Goal: Task Accomplishment & Management: Manage account settings

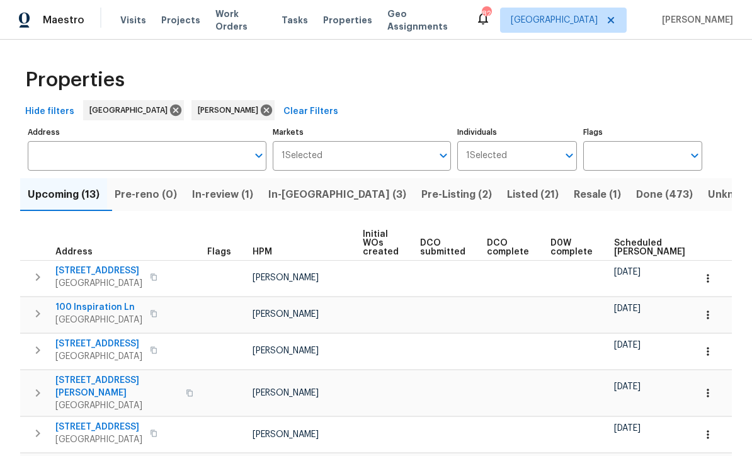
scroll to position [220, 0]
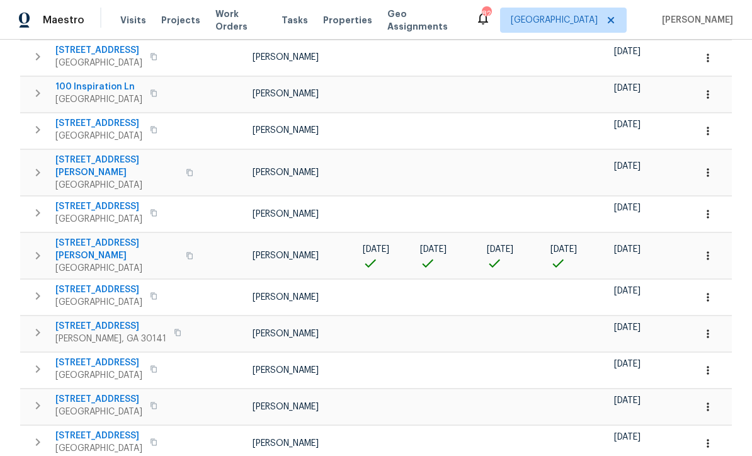
click at [712, 249] on icon "button" at bounding box center [707, 255] width 13 height 13
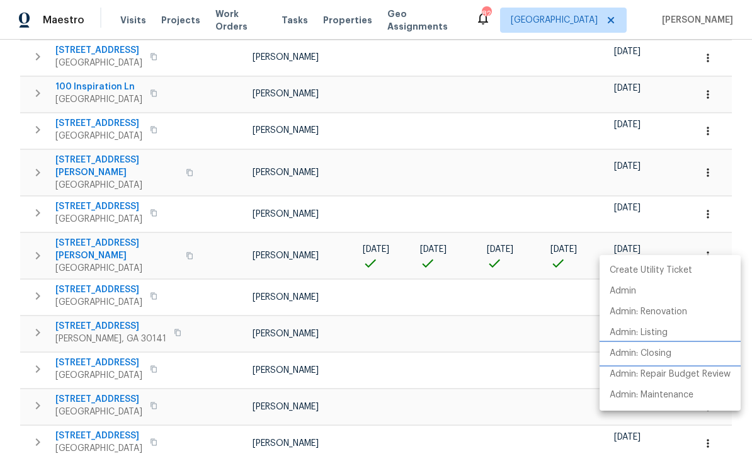
click at [670, 358] on p "Admin: Closing" at bounding box center [640, 353] width 62 height 13
click at [402, 184] on div at bounding box center [376, 228] width 752 height 456
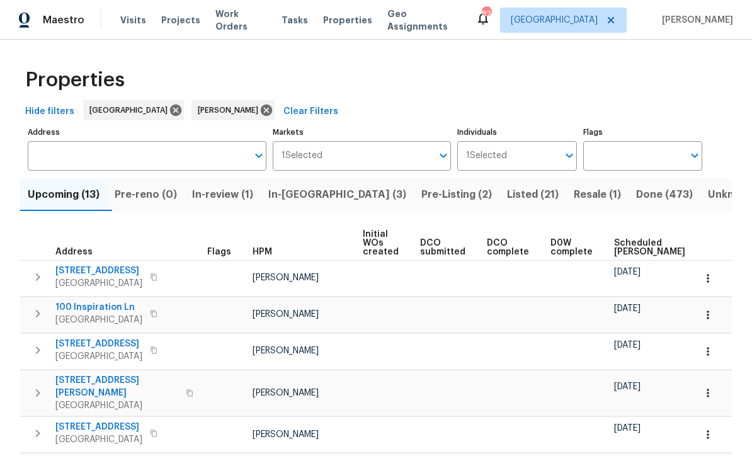
scroll to position [0, 0]
click at [499, 184] on button "Listed (21)" at bounding box center [532, 194] width 67 height 33
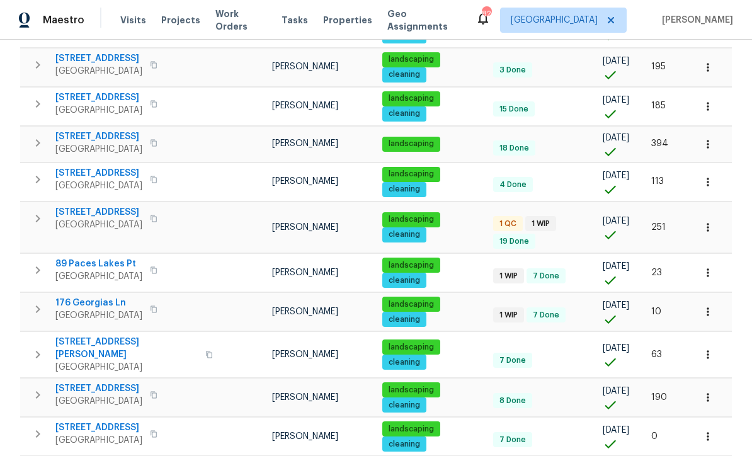
scroll to position [257, 0]
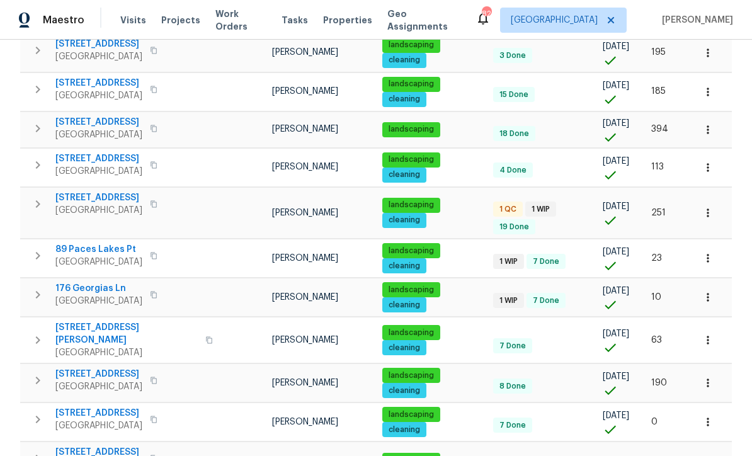
click at [91, 199] on span "463 Amsterdam Way" at bounding box center [98, 197] width 87 height 13
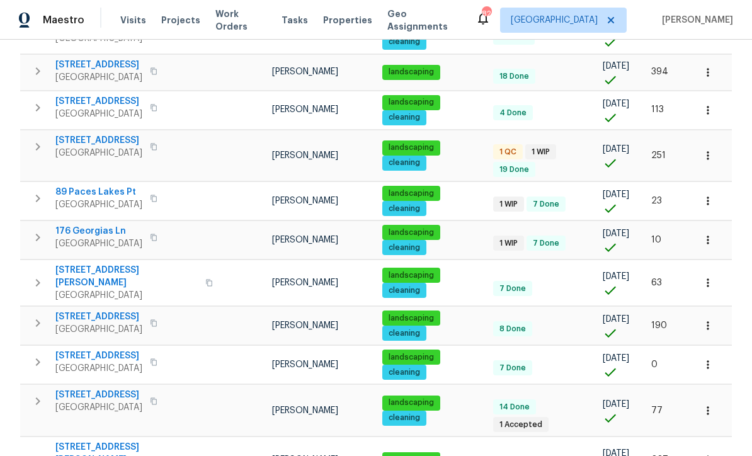
scroll to position [315, 0]
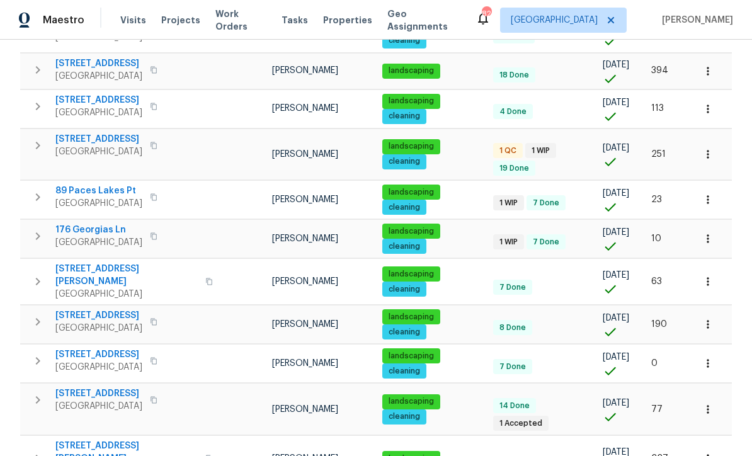
click at [87, 224] on span "176 Georgias Ln" at bounding box center [98, 230] width 87 height 13
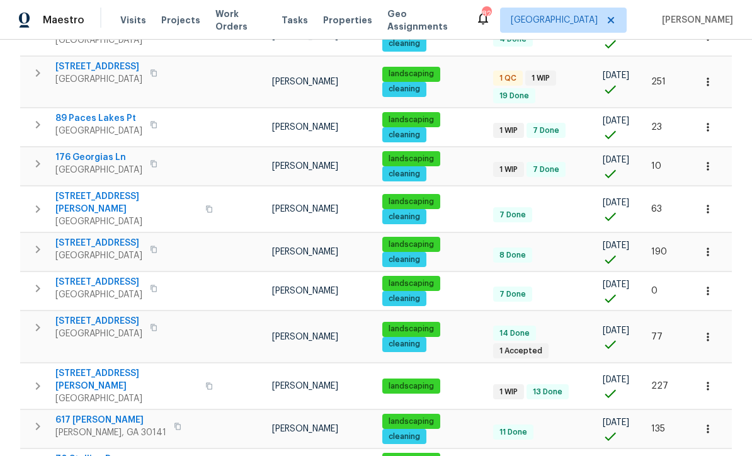
scroll to position [390, 0]
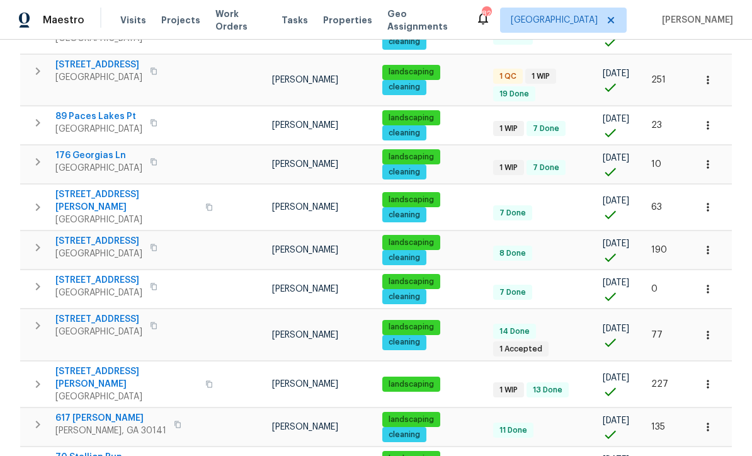
click at [88, 274] on span "210 Woodbridge Dr" at bounding box center [98, 280] width 87 height 13
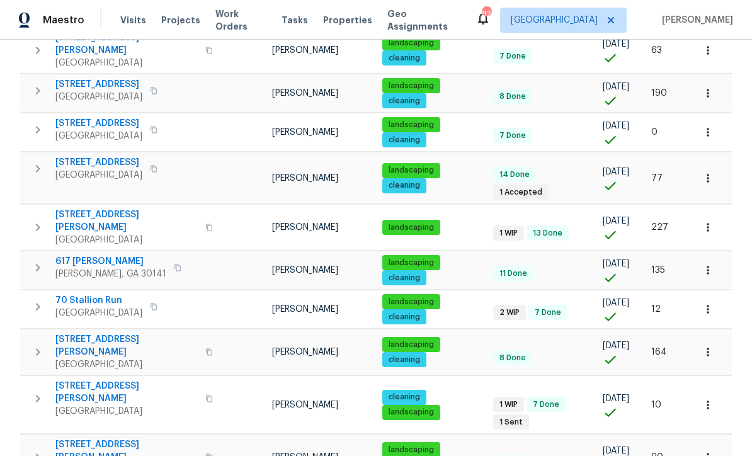
scroll to position [551, 0]
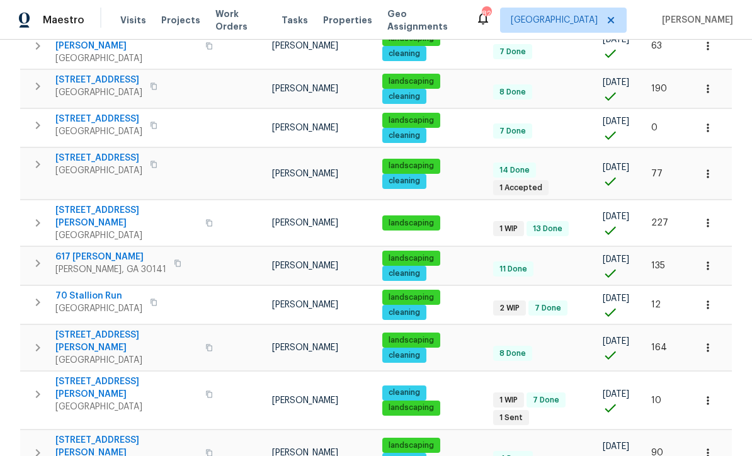
click at [88, 290] on span "70 Stallion Run" at bounding box center [98, 296] width 87 height 13
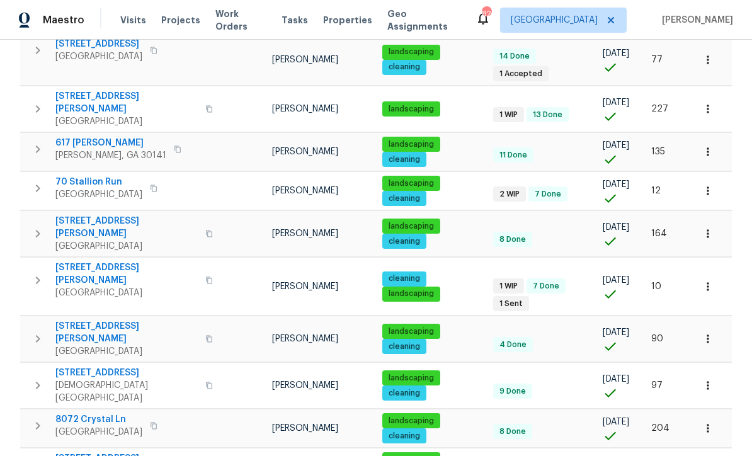
scroll to position [664, 0]
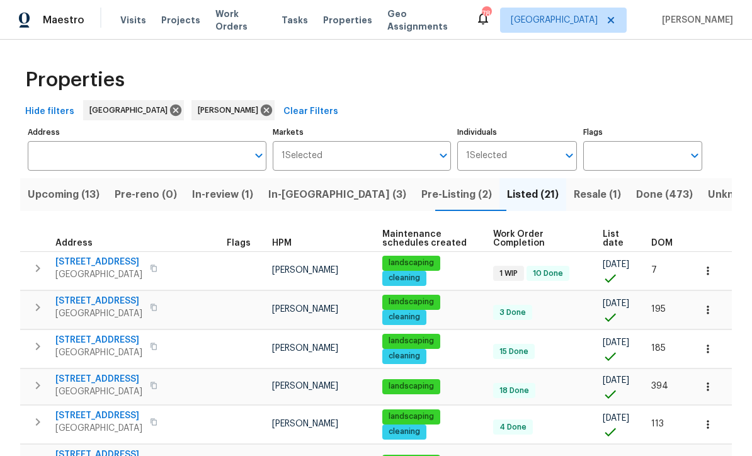
scroll to position [0, 0]
click at [305, 193] on span "In-reno (3)" at bounding box center [337, 195] width 138 height 18
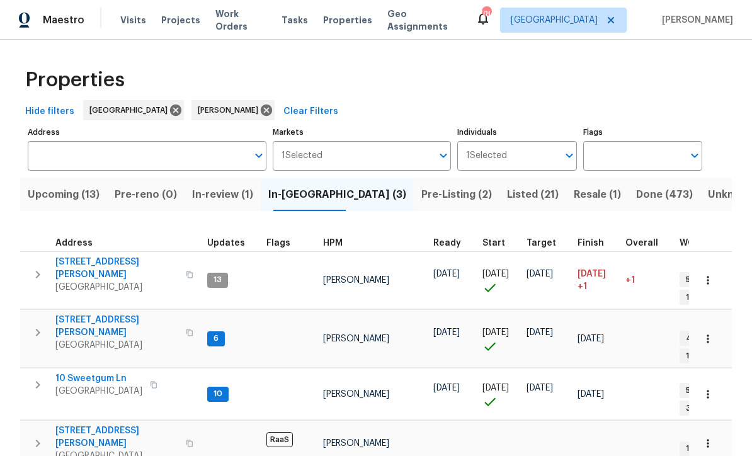
click at [77, 372] on span "10 Sweetgum Ln" at bounding box center [98, 378] width 87 height 13
click at [80, 314] on span "61 Jeanette St" at bounding box center [116, 326] width 123 height 25
click at [507, 191] on span "Listed (21)" at bounding box center [533, 195] width 52 height 18
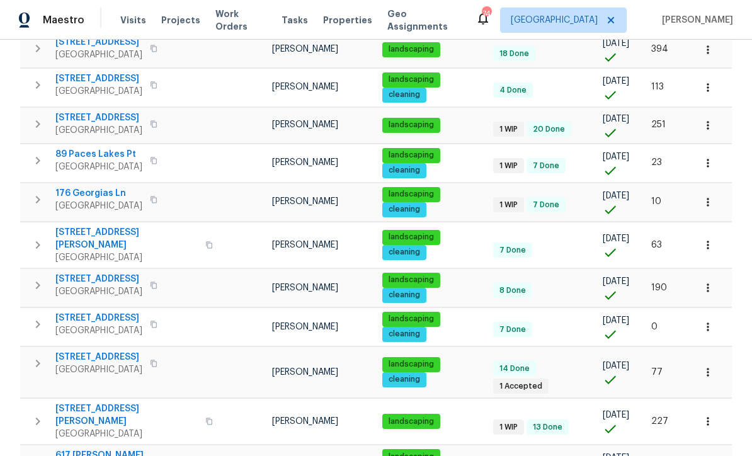
scroll to position [339, 0]
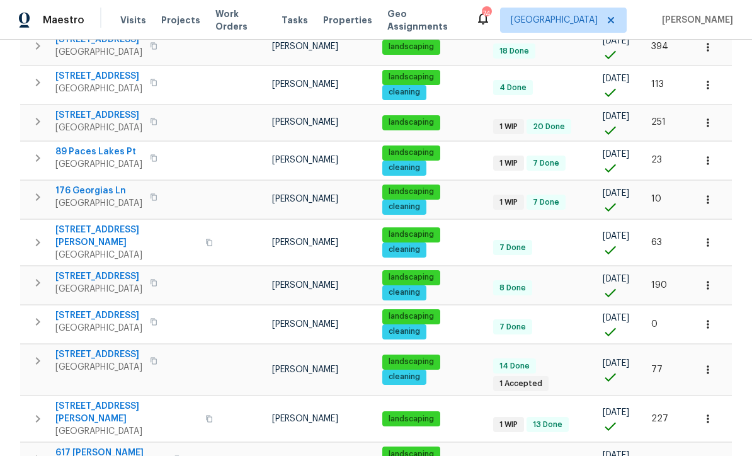
click at [96, 400] on span "17 Cedars Glen Pl" at bounding box center [126, 412] width 142 height 25
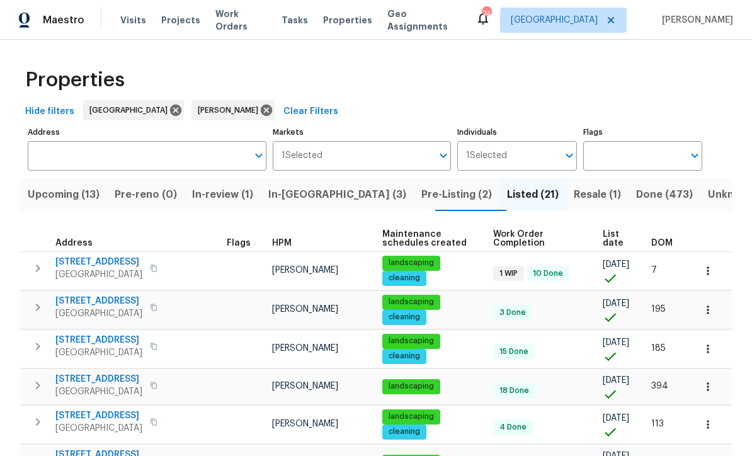
scroll to position [0, 0]
click at [309, 195] on span "In-reno (3)" at bounding box center [337, 195] width 138 height 18
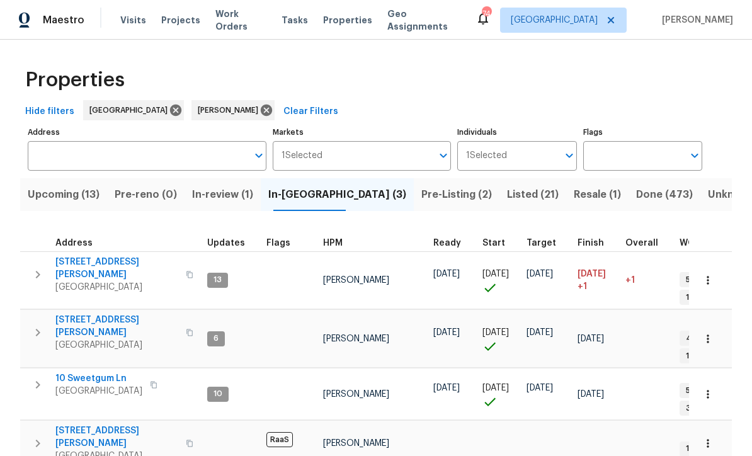
scroll to position [8, 0]
click at [231, 186] on span "In-review (1)" at bounding box center [222, 195] width 61 height 18
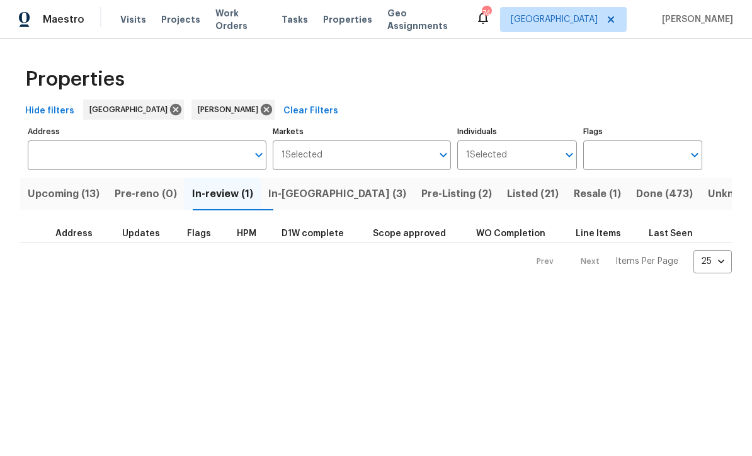
click at [309, 193] on span "In-reno (3)" at bounding box center [337, 195] width 138 height 18
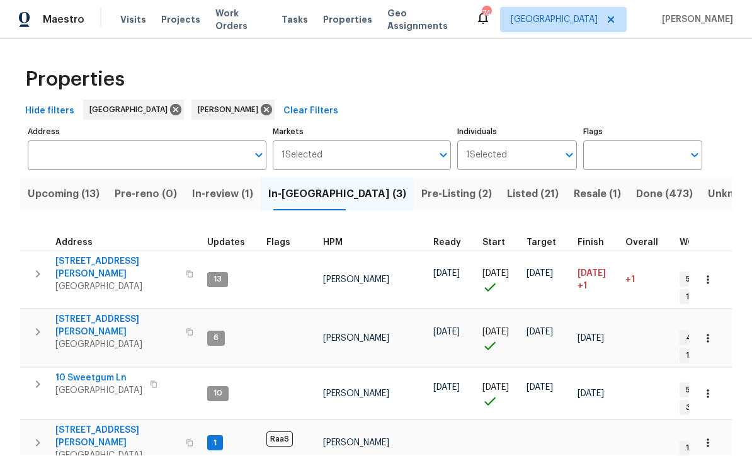
scroll to position [1, 0]
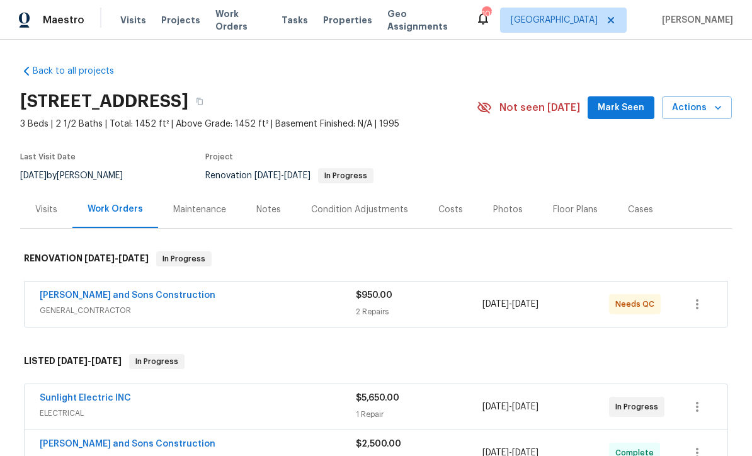
click at [93, 296] on link "[PERSON_NAME] and Sons Construction" at bounding box center [128, 295] width 176 height 9
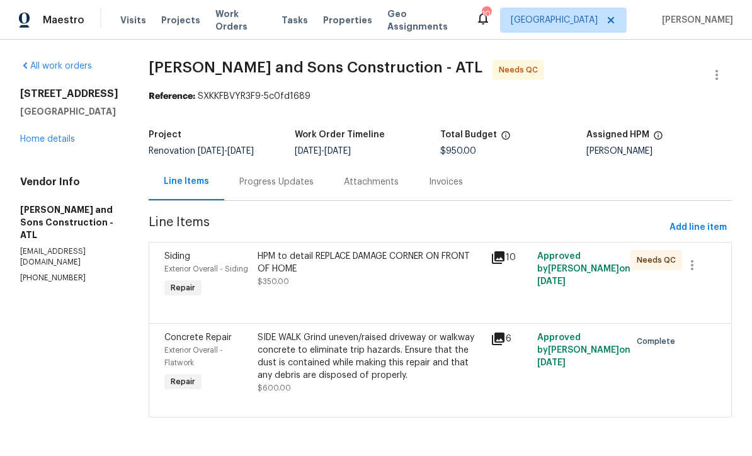
click at [333, 272] on div "HPM to detail REPLACE DAMAGE CORNER ON FRONT OF HOME" at bounding box center [370, 262] width 225 height 25
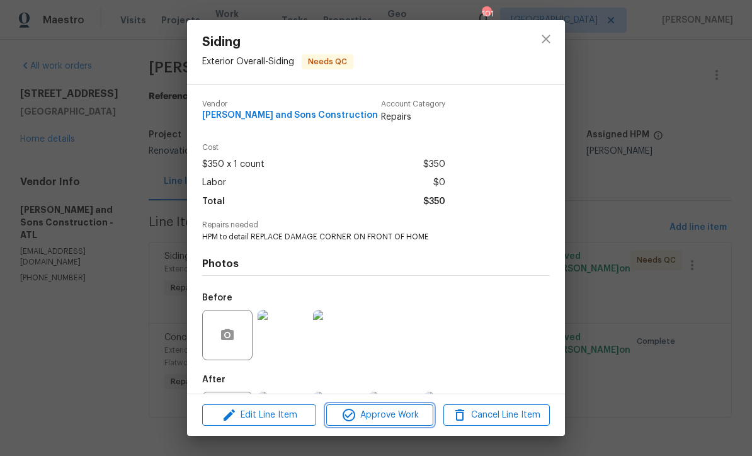
click at [380, 419] on span "Approve Work" at bounding box center [379, 415] width 99 height 16
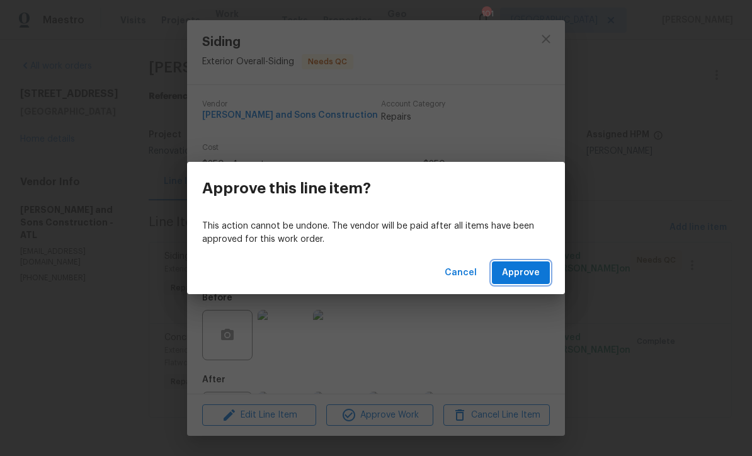
click at [526, 276] on span "Approve" at bounding box center [521, 273] width 38 height 16
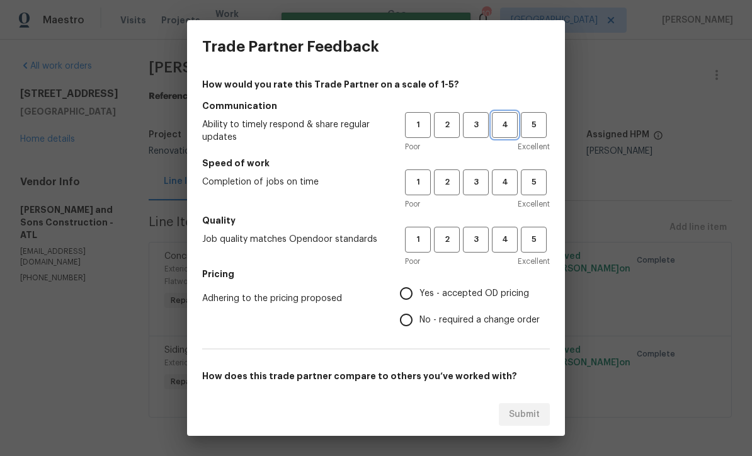
click at [508, 122] on span "4" at bounding box center [504, 125] width 23 height 14
click at [514, 187] on span "4" at bounding box center [504, 182] width 23 height 14
click at [511, 249] on button "4" at bounding box center [505, 240] width 26 height 26
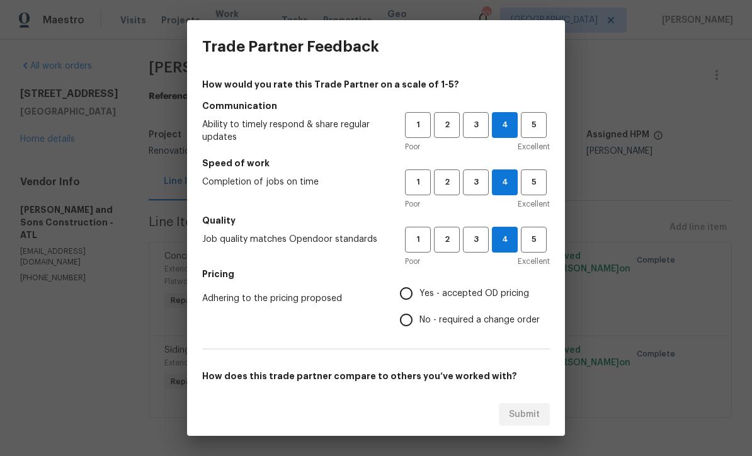
click at [406, 320] on input "No - required a change order" at bounding box center [406, 320] width 26 height 26
radio input "true"
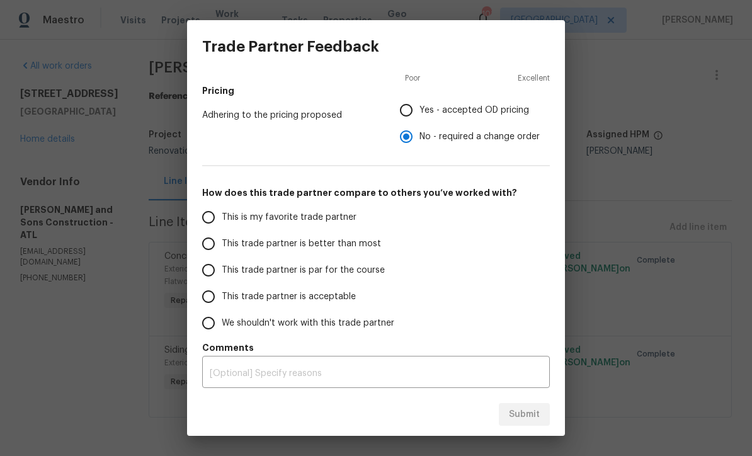
scroll to position [183, 0]
click at [207, 273] on input "This trade partner is par for the course" at bounding box center [208, 270] width 26 height 26
click at [528, 416] on span "Submit" at bounding box center [524, 415] width 31 height 16
radio input "true"
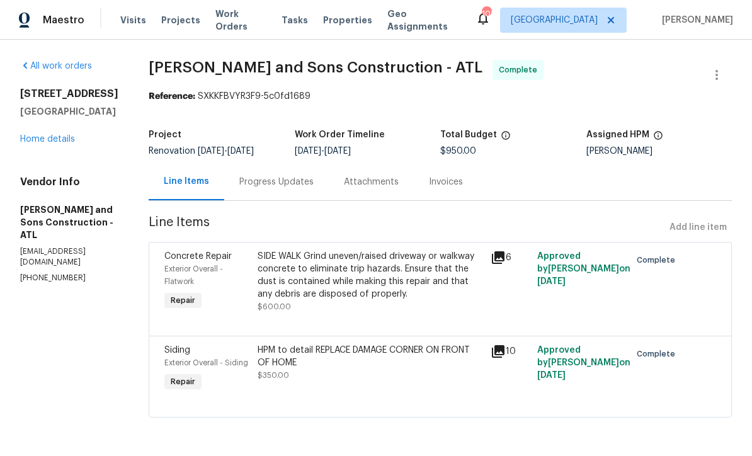
radio input "false"
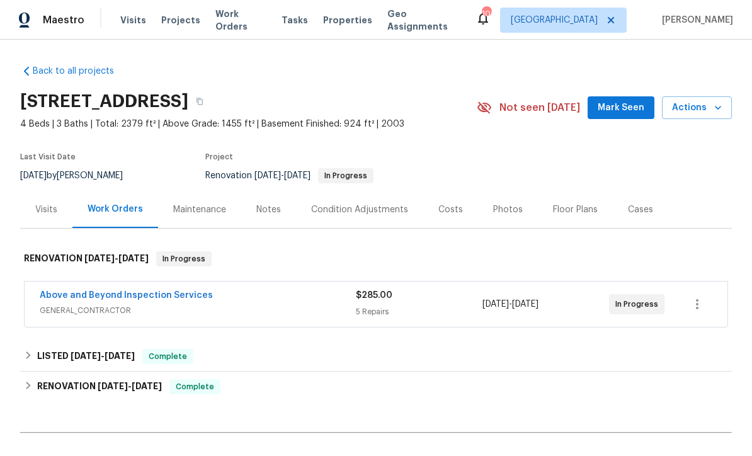
click at [92, 291] on link "Above and Beyond Inspection Services" at bounding box center [126, 295] width 173 height 9
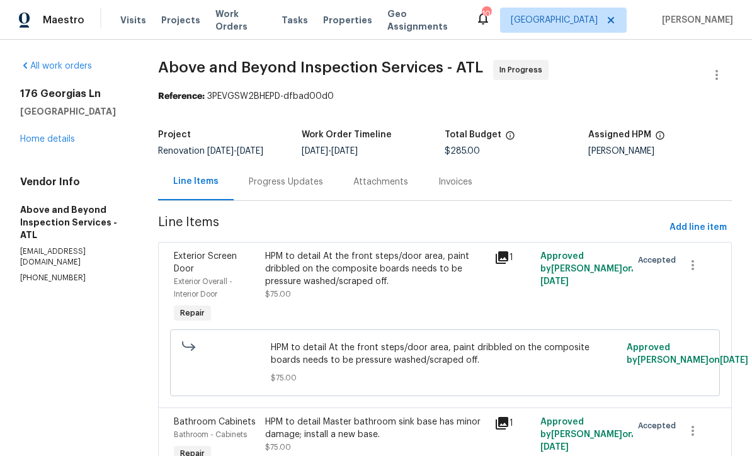
click at [318, 188] on div "Progress Updates" at bounding box center [286, 182] width 74 height 13
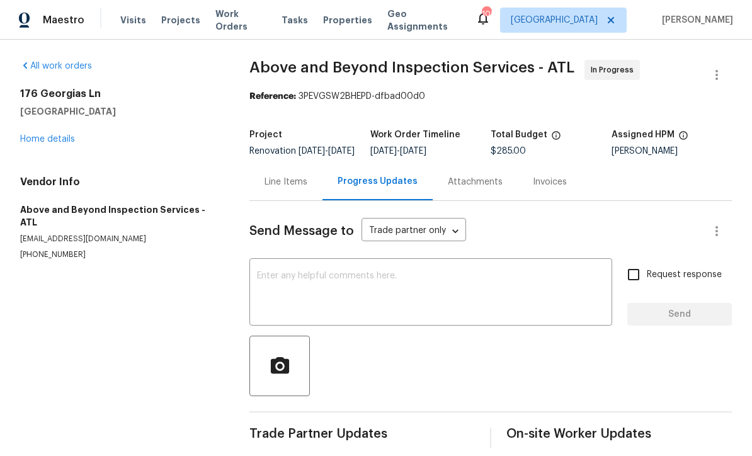
click at [270, 281] on textarea at bounding box center [431, 293] width 348 height 44
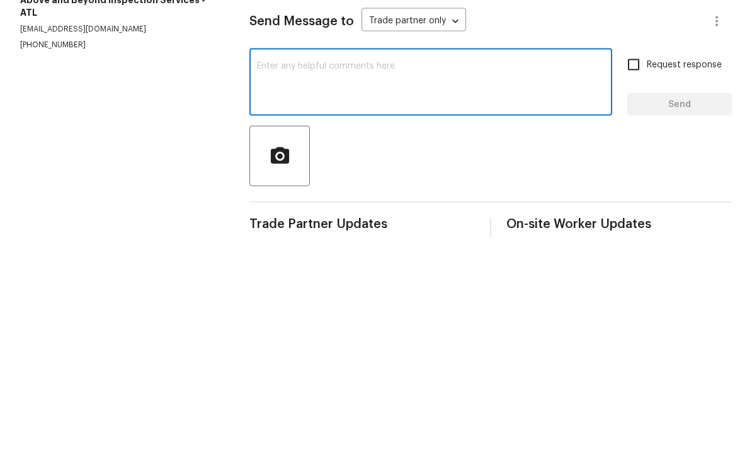
type textarea "A"
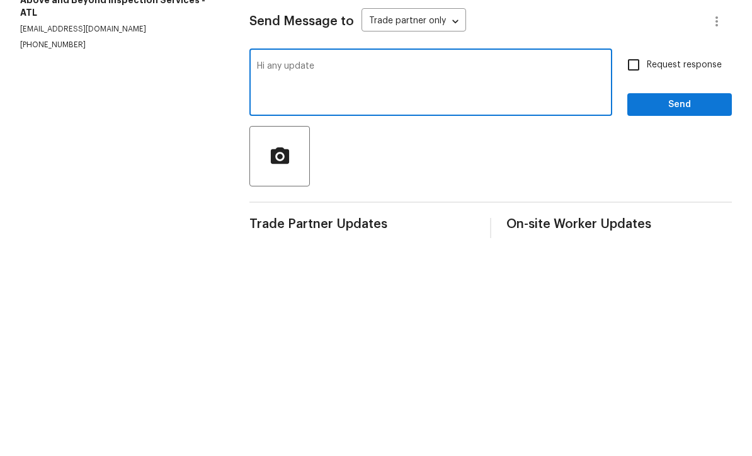
type textarea "Hi any update"
click at [636, 261] on input "Request response" at bounding box center [633, 274] width 26 height 26
checkbox input "true"
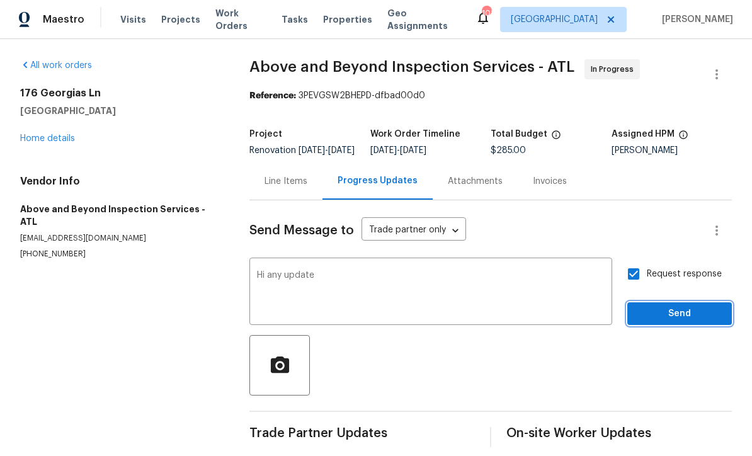
click at [670, 307] on span "Send" at bounding box center [679, 315] width 84 height 16
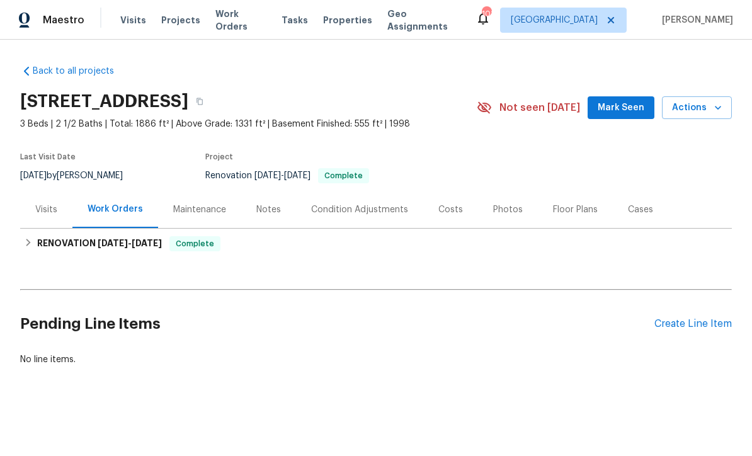
click at [262, 208] on div "Notes" at bounding box center [268, 209] width 25 height 13
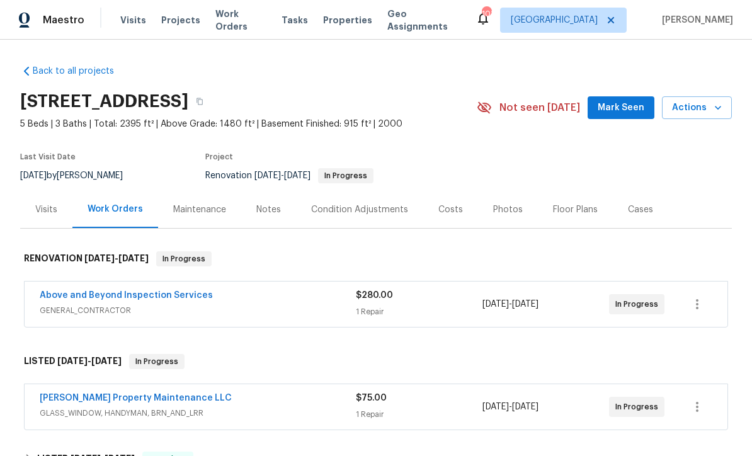
click at [113, 295] on link "Above and Beyond Inspection Services" at bounding box center [126, 295] width 173 height 9
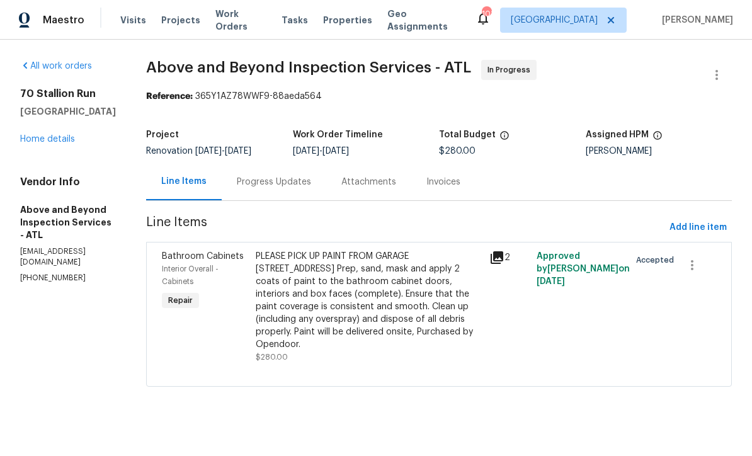
click at [371, 300] on div "PLEASE PICK UP PAINT FROM GARAGE [STREET_ADDRESS] Prep, sand, mask and apply 2 …" at bounding box center [369, 300] width 227 height 101
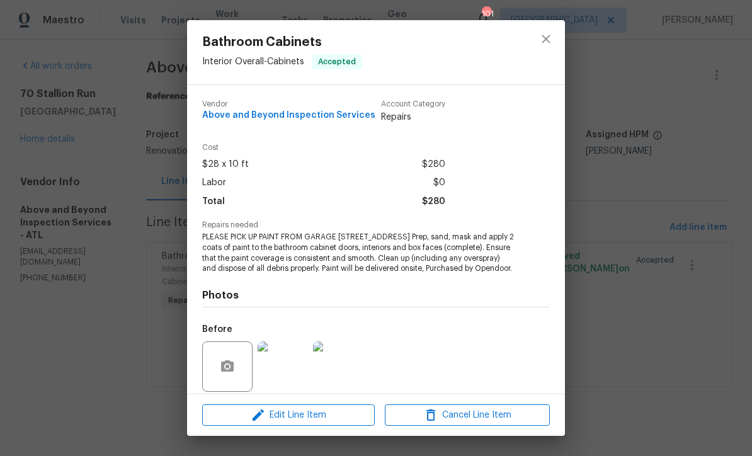
click at [287, 378] on img at bounding box center [283, 366] width 50 height 50
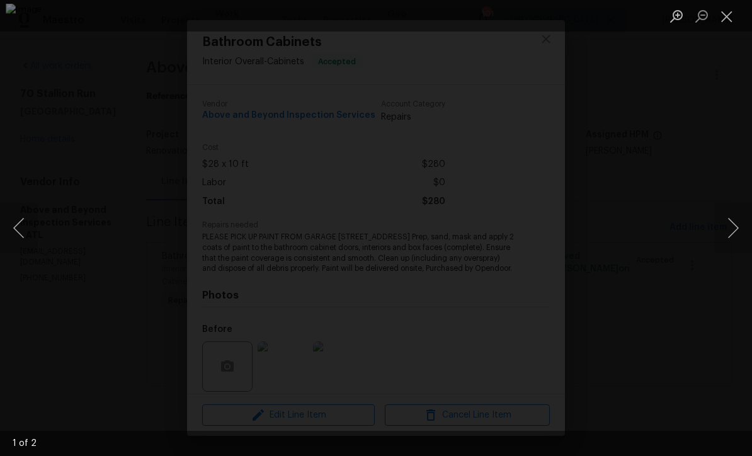
click at [735, 230] on button "Next image" at bounding box center [733, 228] width 38 height 50
click at [733, 23] on button "Close lightbox" at bounding box center [726, 16] width 25 height 22
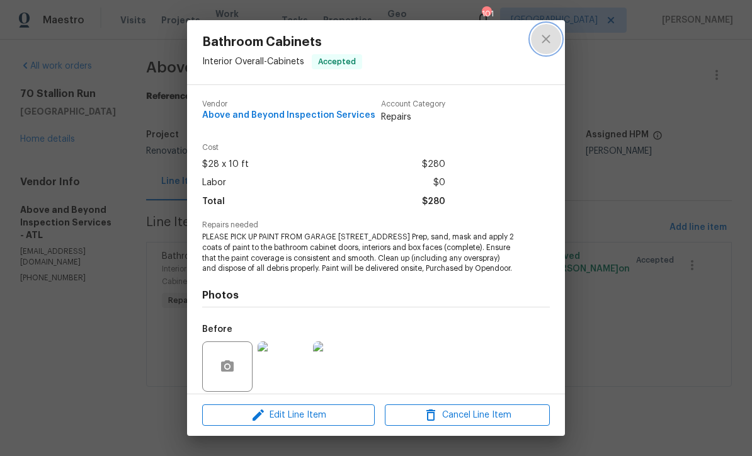
click at [549, 33] on icon "close" at bounding box center [545, 38] width 15 height 15
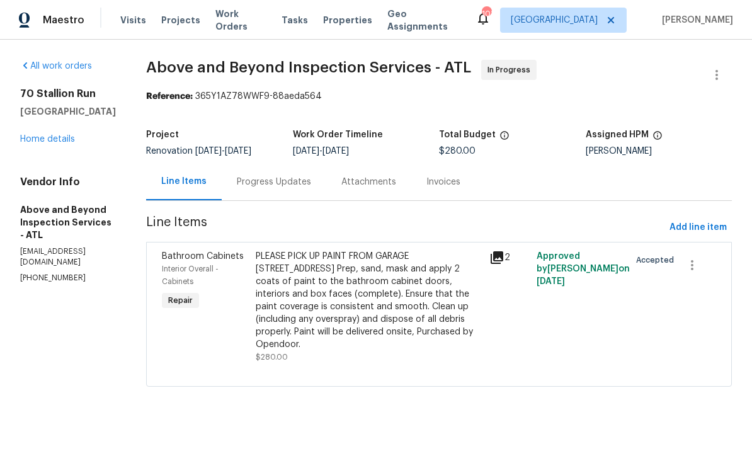
click at [311, 188] on div "Progress Updates" at bounding box center [274, 182] width 74 height 13
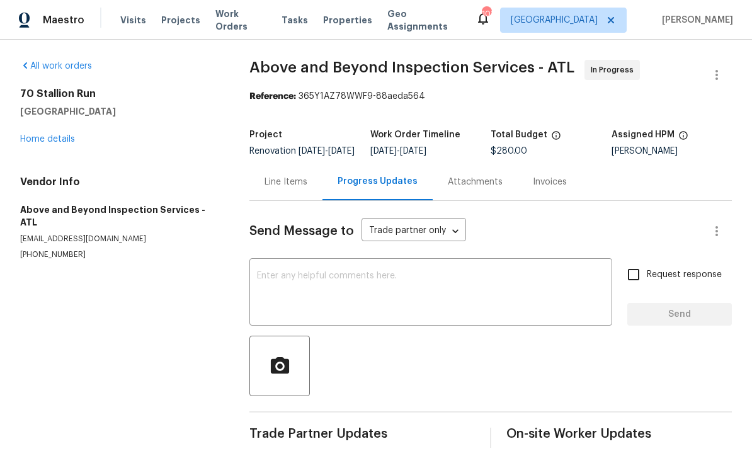
click at [269, 286] on textarea at bounding box center [431, 293] width 348 height 44
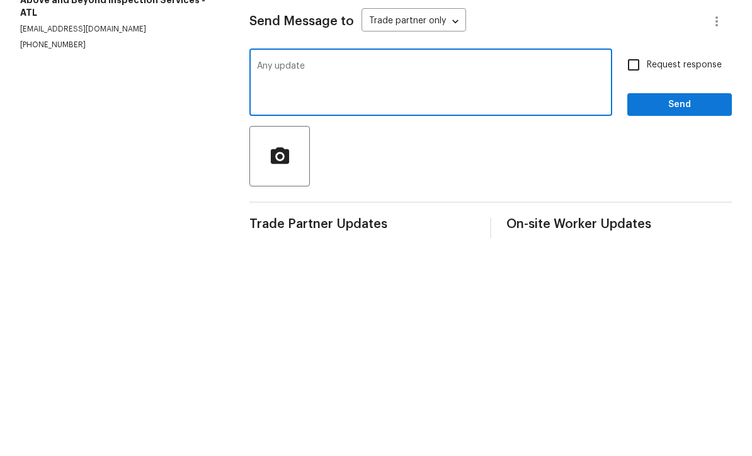
click at [254, 261] on div "Any update x ​" at bounding box center [430, 293] width 363 height 64
type textarea "Hi any update"
click at [637, 261] on input "Request response" at bounding box center [633, 274] width 26 height 26
checkbox input "true"
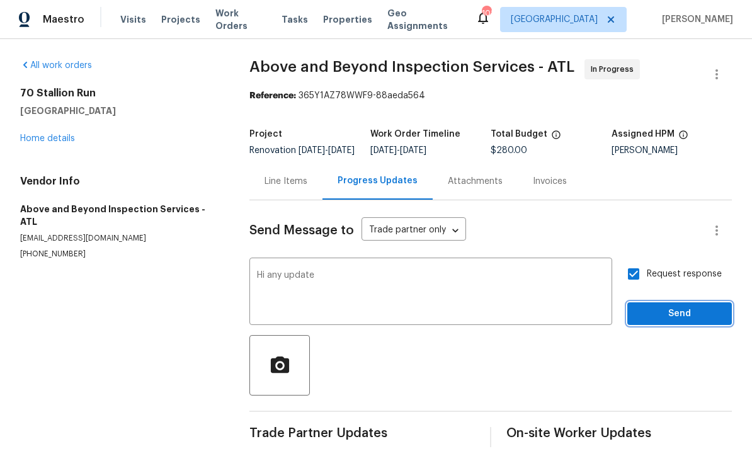
click at [676, 307] on span "Send" at bounding box center [679, 315] width 84 height 16
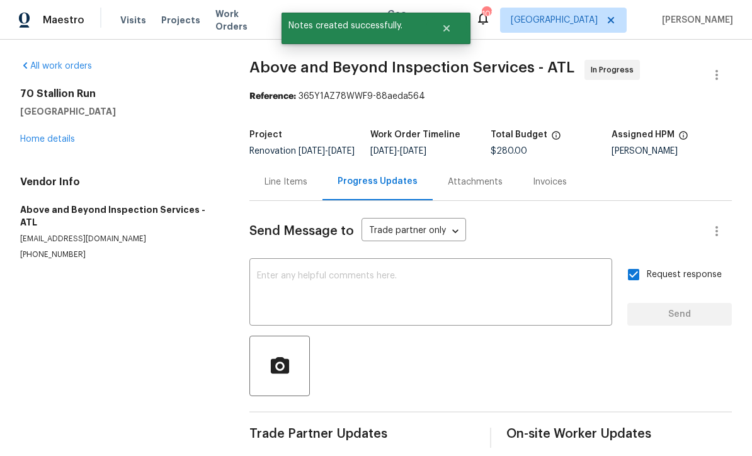
scroll to position [21, 0]
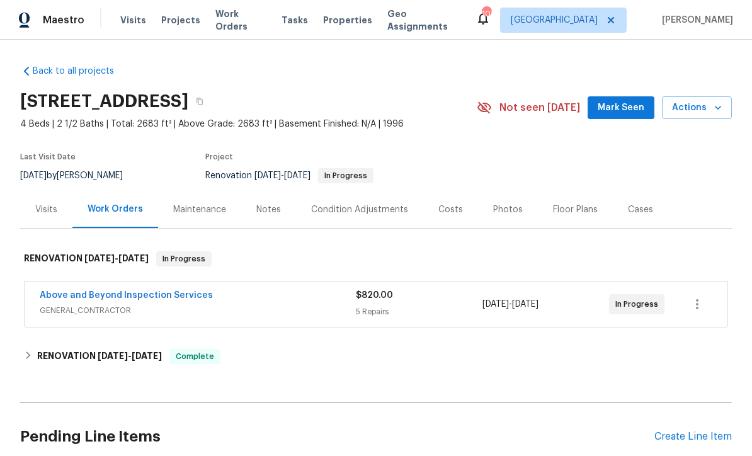
click at [106, 293] on link "Above and Beyond Inspection Services" at bounding box center [126, 295] width 173 height 9
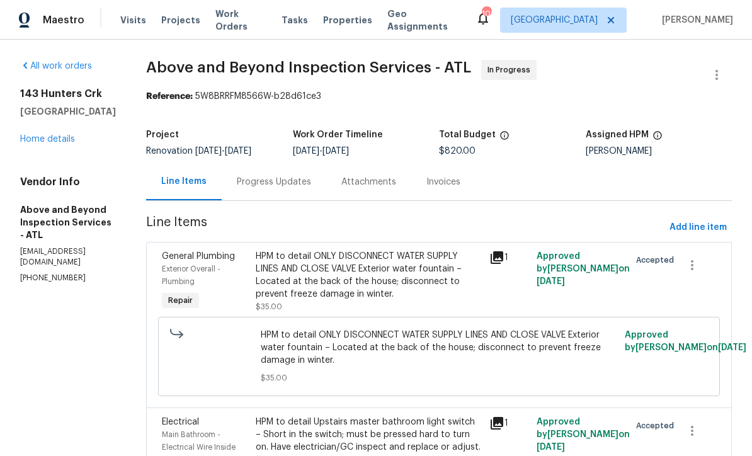
click at [311, 188] on div "Progress Updates" at bounding box center [274, 182] width 74 height 13
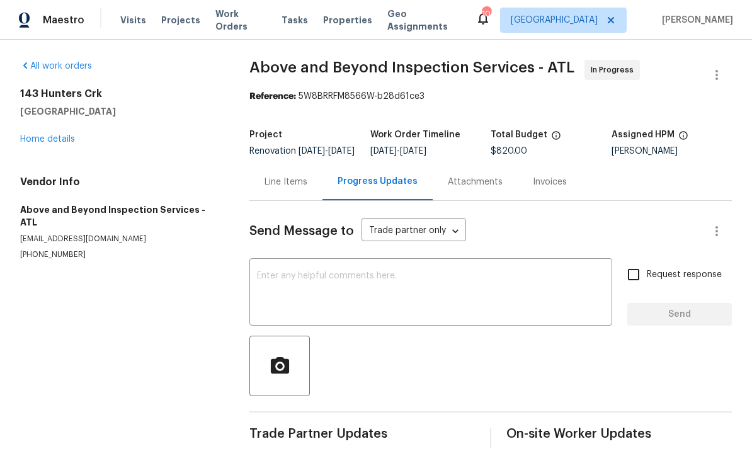
click at [259, 286] on textarea at bounding box center [431, 293] width 348 height 44
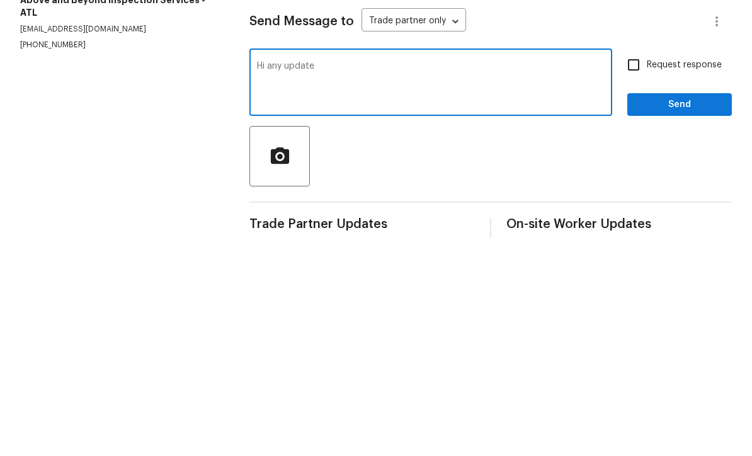
type textarea "Hi any update"
click at [637, 261] on input "Request response" at bounding box center [633, 274] width 26 height 26
checkbox input "true"
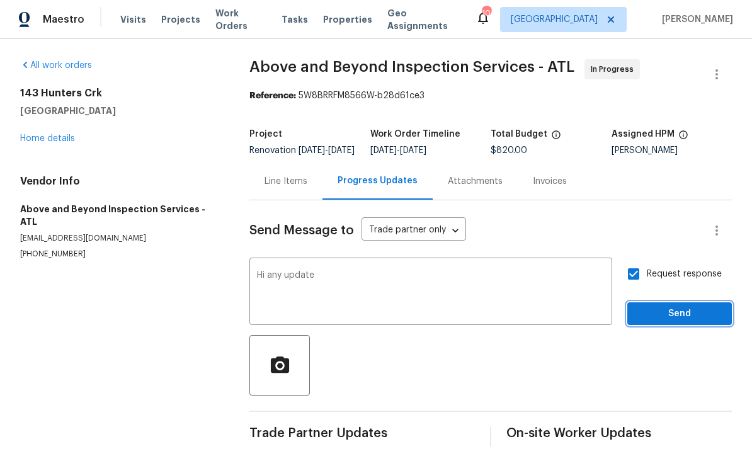
click at [665, 307] on span "Send" at bounding box center [679, 315] width 84 height 16
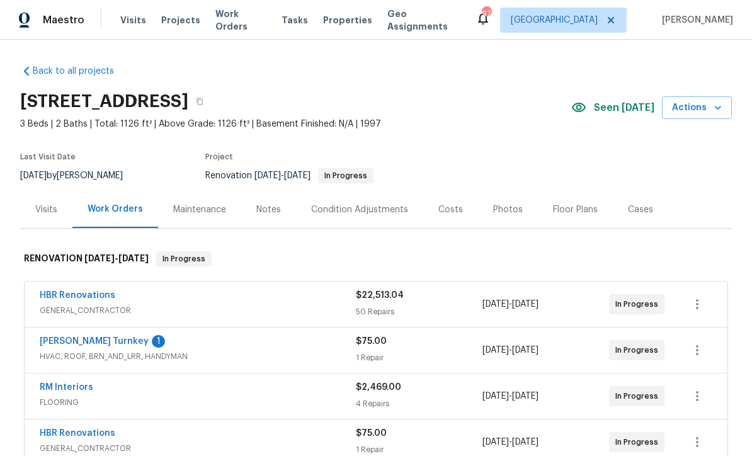
click at [69, 339] on link "[PERSON_NAME] Turnkey" at bounding box center [94, 341] width 109 height 9
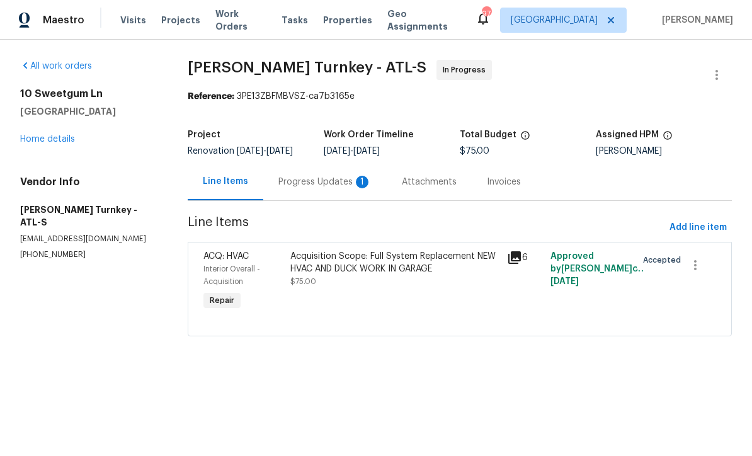
click at [307, 188] on div "Progress Updates 1" at bounding box center [324, 182] width 93 height 13
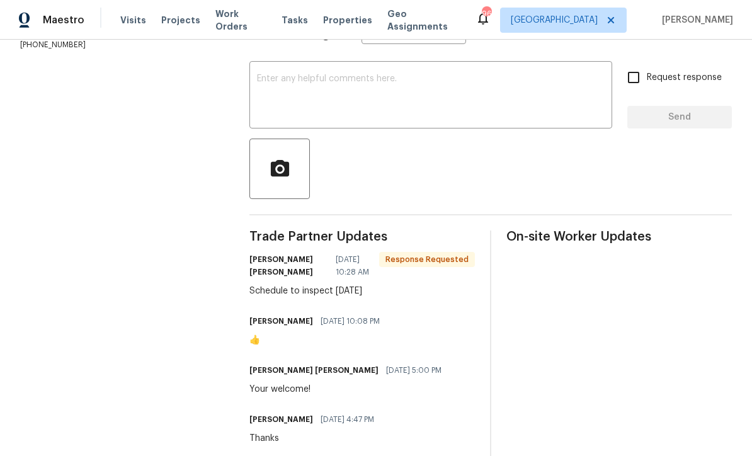
scroll to position [159, 0]
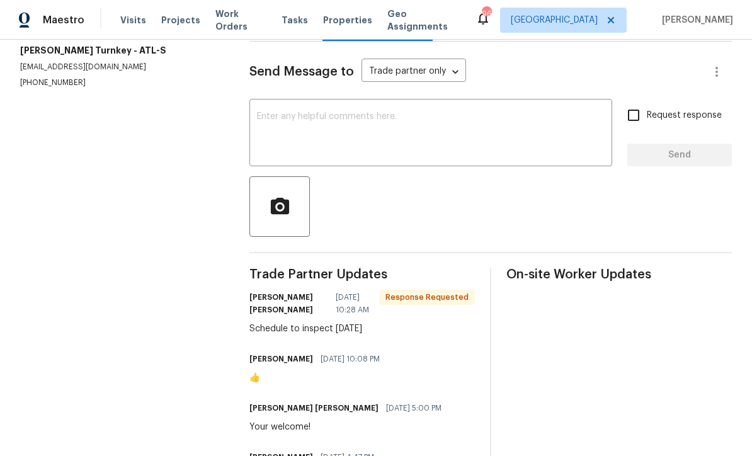
click at [270, 119] on div "x ​" at bounding box center [430, 134] width 363 height 64
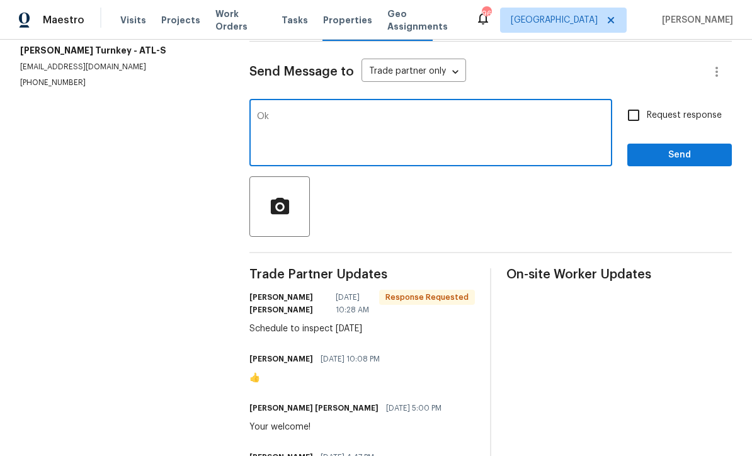
type textarea "Ok"
click at [664, 162] on span "Send" at bounding box center [679, 155] width 84 height 16
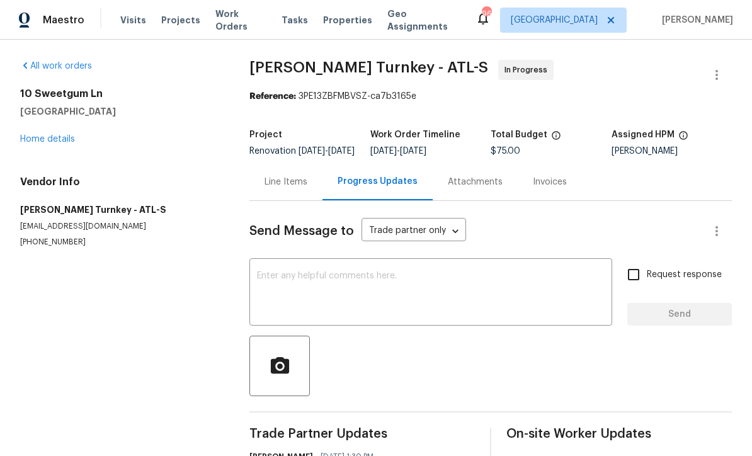
scroll to position [0, 0]
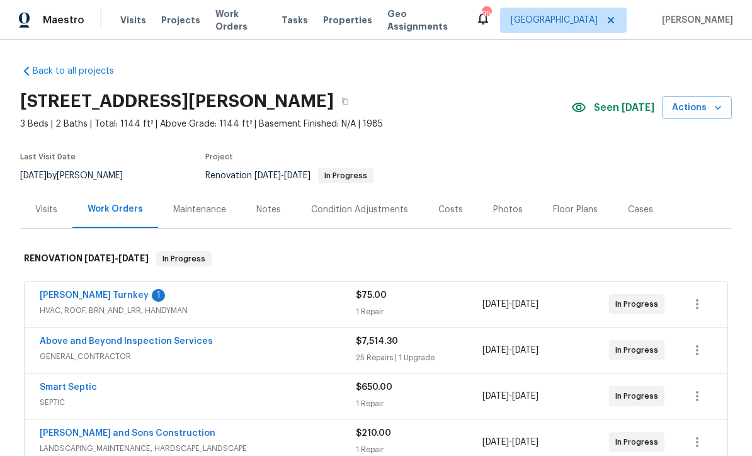
click at [63, 294] on link "[PERSON_NAME] Turnkey" at bounding box center [94, 295] width 109 height 9
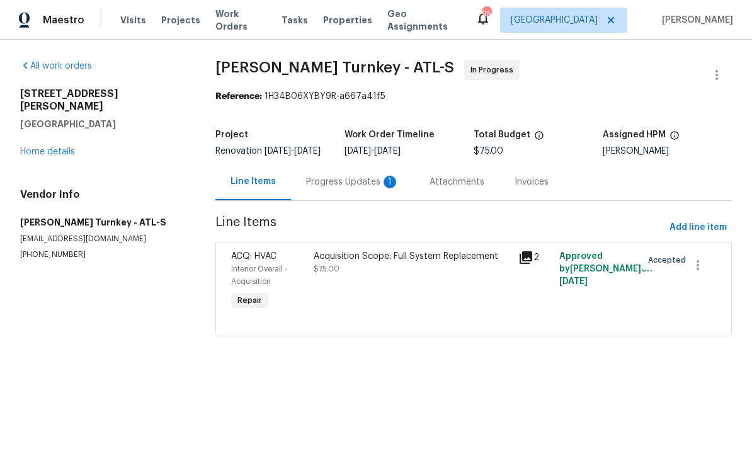
click at [326, 188] on div "Progress Updates 1" at bounding box center [352, 182] width 93 height 13
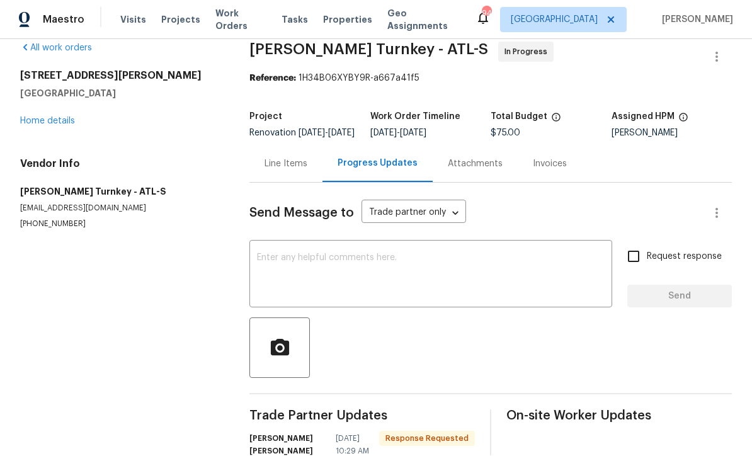
scroll to position [16, 0]
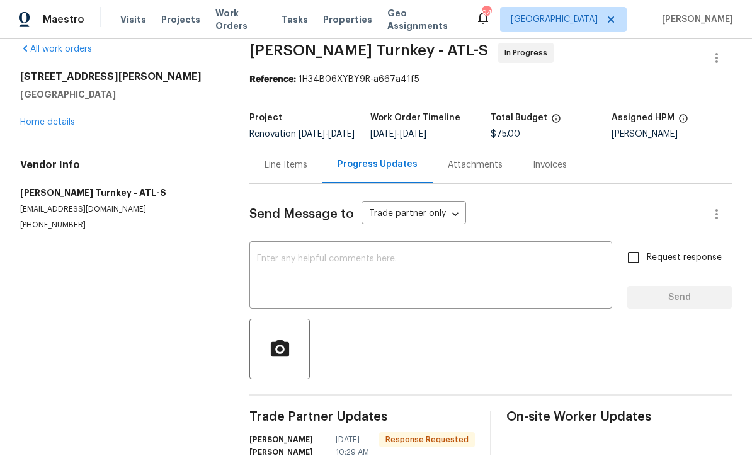
click at [267, 255] on textarea at bounding box center [431, 277] width 348 height 44
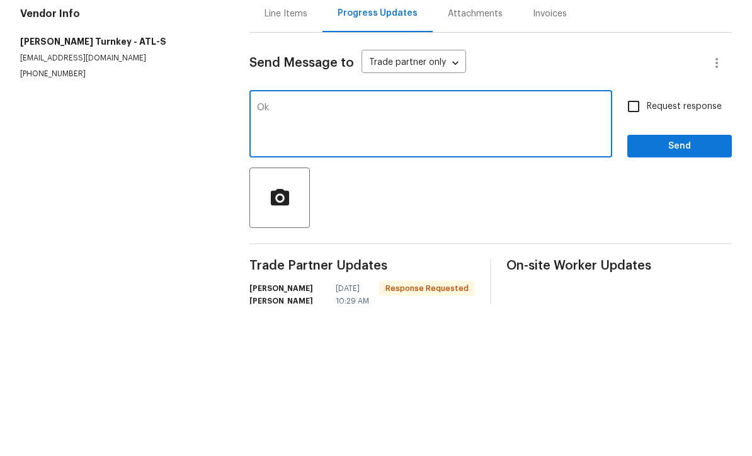
type textarea "Ok"
click at [656, 290] on span "Send" at bounding box center [679, 298] width 84 height 16
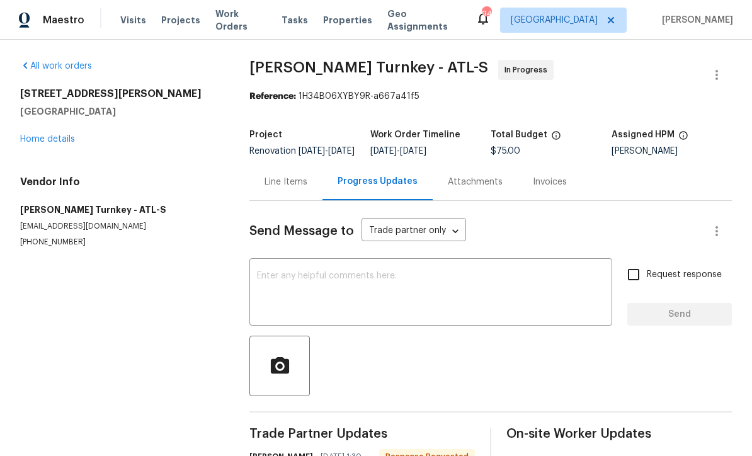
scroll to position [0, 0]
click at [45, 135] on link "Home details" at bounding box center [47, 139] width 55 height 9
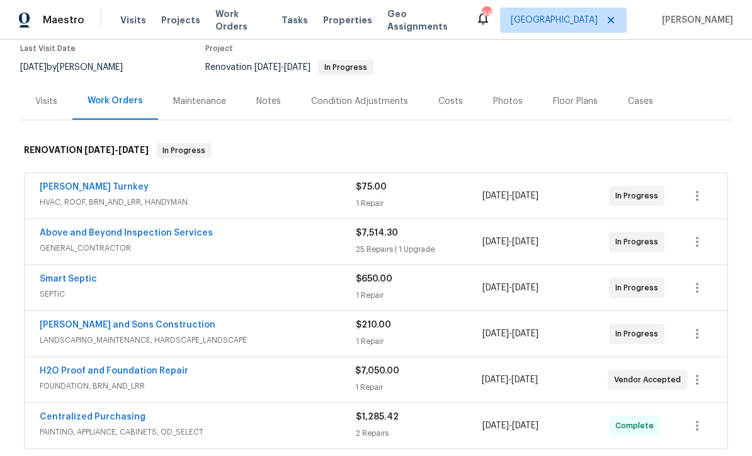
scroll to position [109, 0]
click at [88, 228] on link "Above and Beyond Inspection Services" at bounding box center [126, 232] width 173 height 9
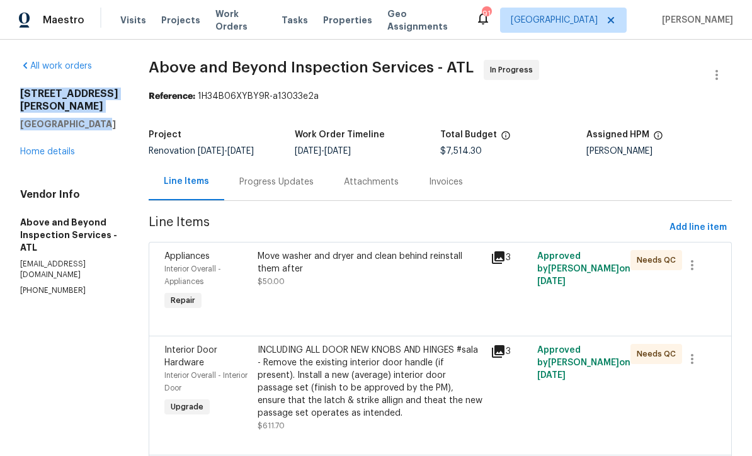
click at [118, 65] on div "All work orders" at bounding box center [69, 66] width 98 height 13
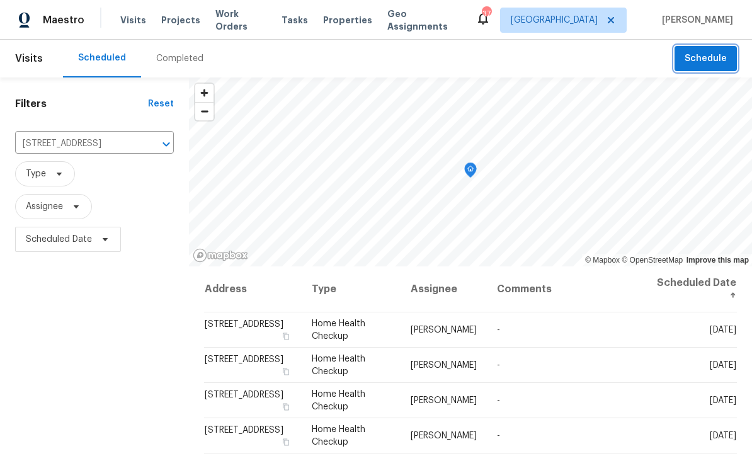
click at [707, 59] on span "Schedule" at bounding box center [705, 59] width 42 height 16
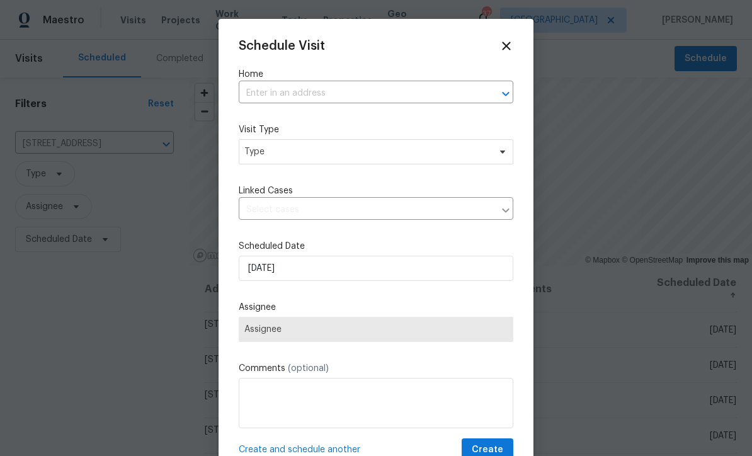
click at [263, 90] on input "text" at bounding box center [358, 94] width 239 height 20
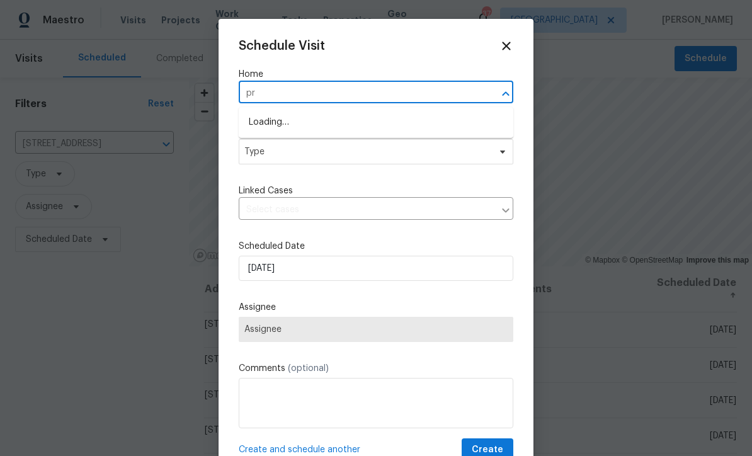
type input "p"
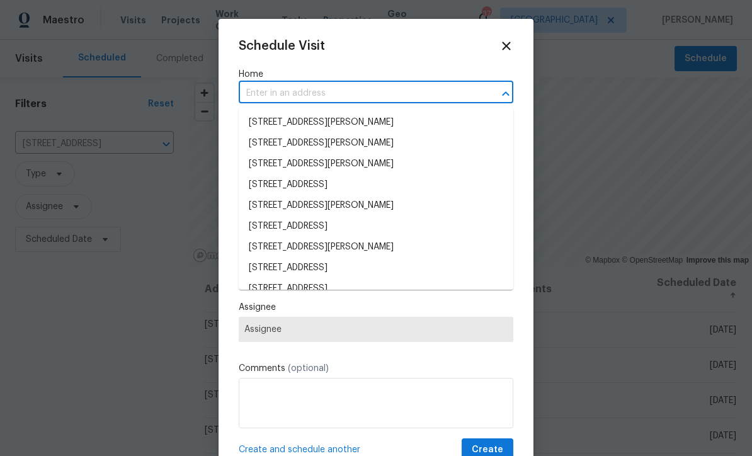
click at [260, 91] on input "text" at bounding box center [358, 94] width 239 height 20
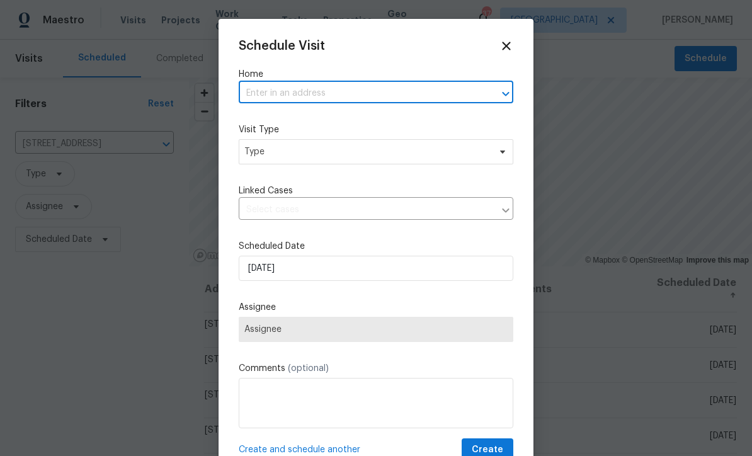
paste input "61 Jeanette St Dallas, GA 30157"
type input "61 Jeanette St"
click at [308, 123] on li "61 Jeanette St, Dallas, GA 30157" at bounding box center [376, 122] width 275 height 21
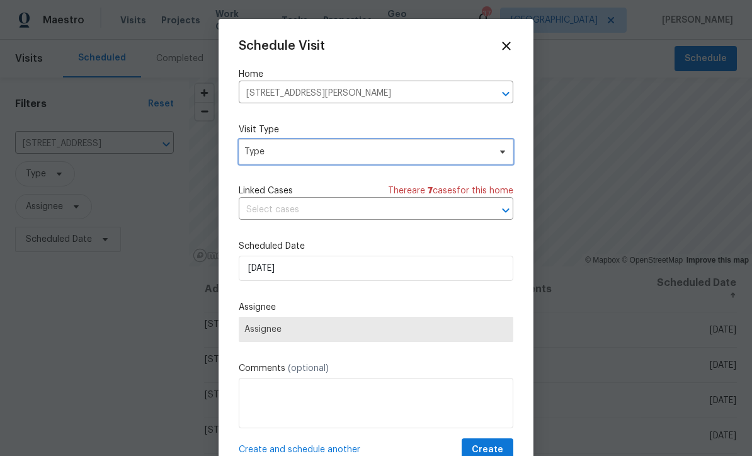
click at [269, 157] on span "Type" at bounding box center [366, 151] width 245 height 13
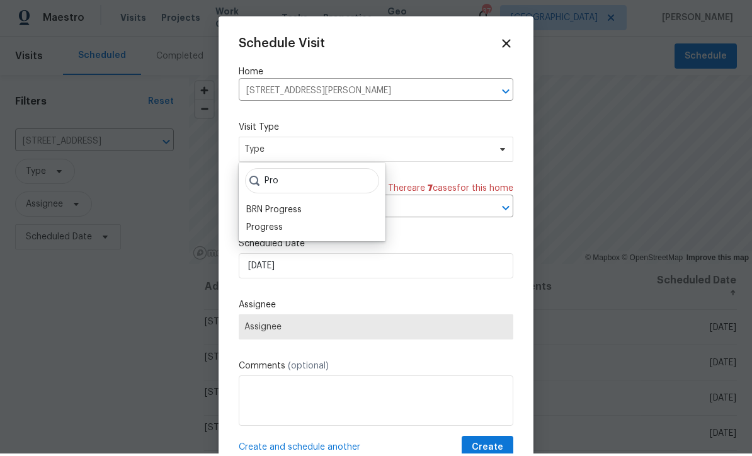
scroll to position [3, 0]
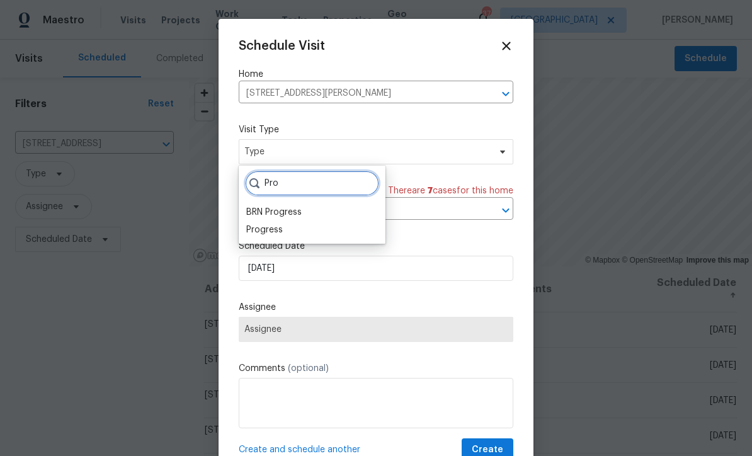
type input "Pro"
click at [271, 232] on div "Progress" at bounding box center [264, 230] width 37 height 13
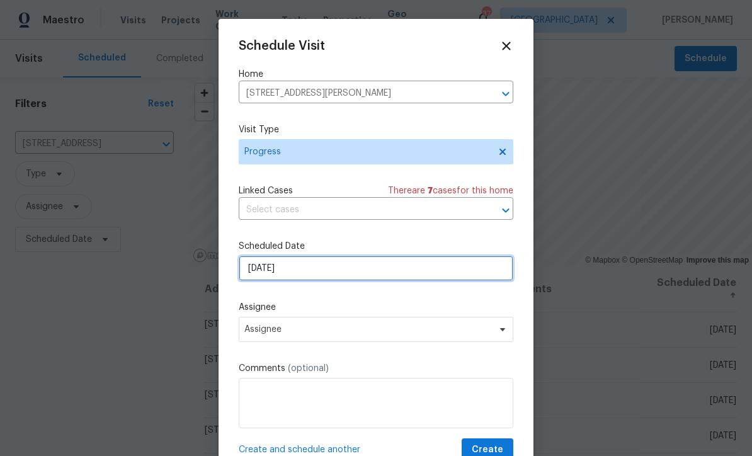
click at [264, 275] on input "[DATE]" at bounding box center [376, 268] width 275 height 25
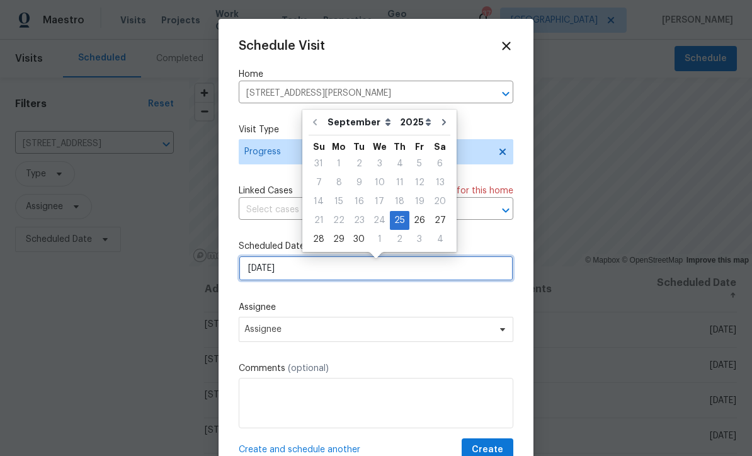
scroll to position [2, 0]
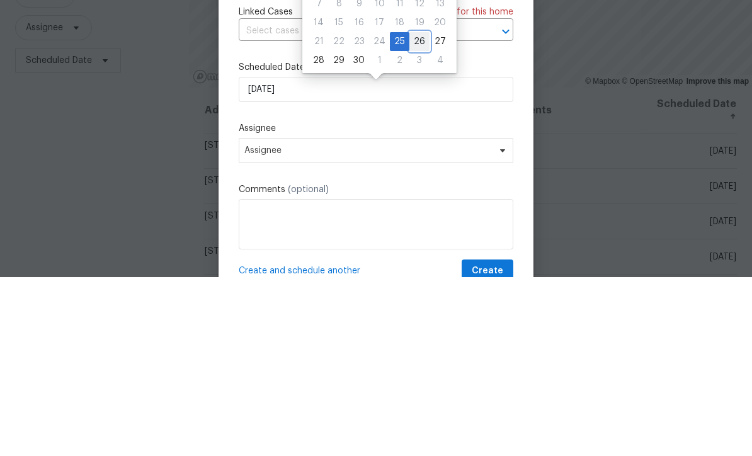
click at [414, 212] on div "26" at bounding box center [419, 221] width 20 height 18
type input "[DATE]"
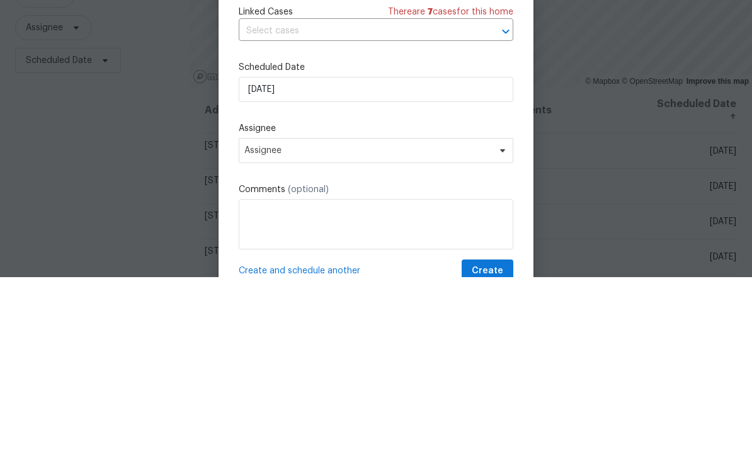
scroll to position [42, 0]
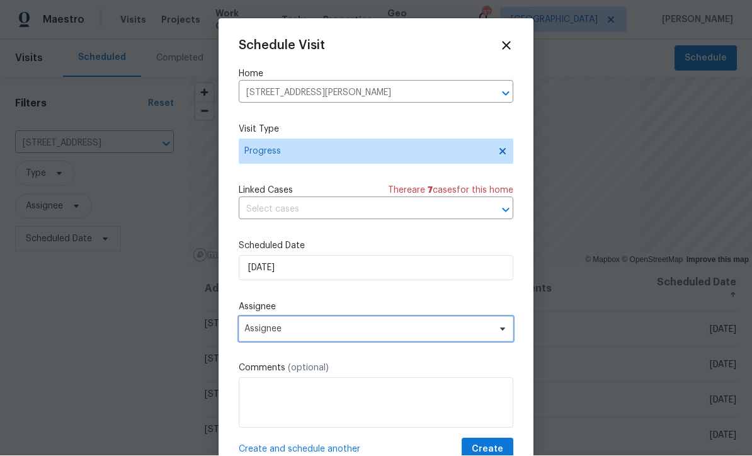
click at [269, 333] on span "Assignee" at bounding box center [367, 329] width 247 height 10
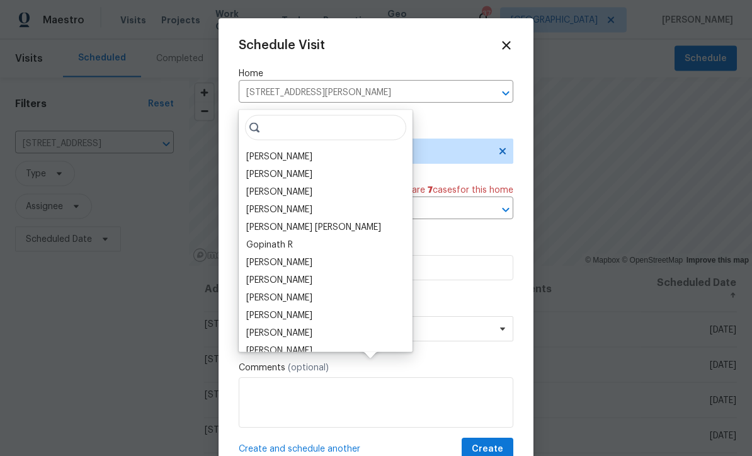
click at [267, 150] on div "[PERSON_NAME]" at bounding box center [279, 156] width 66 height 13
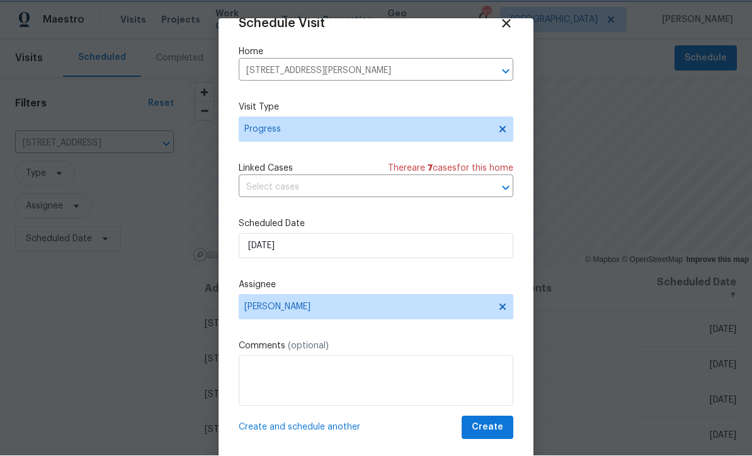
scroll to position [25, 0]
click at [490, 425] on span "Create" at bounding box center [487, 428] width 31 height 16
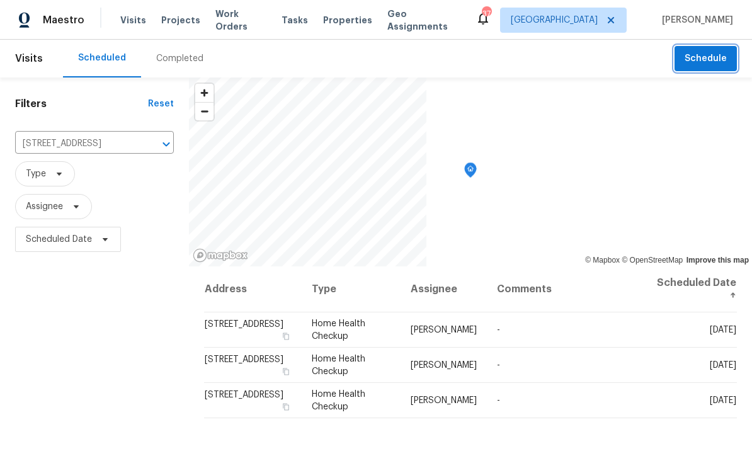
scroll to position [0, 0]
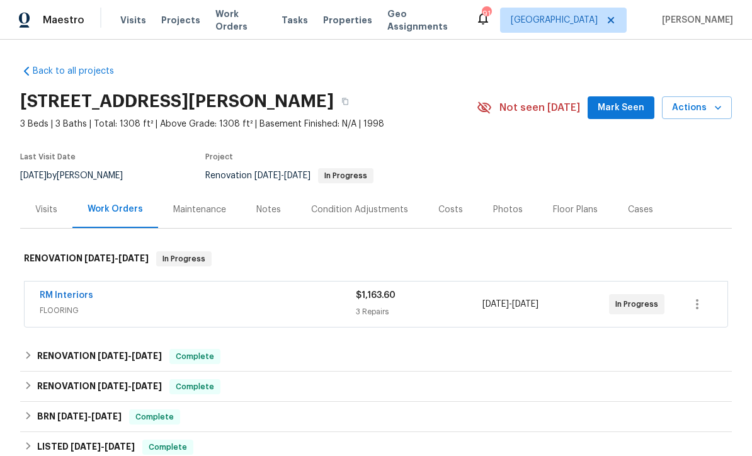
click at [62, 295] on link "RM Interiors" at bounding box center [67, 295] width 54 height 9
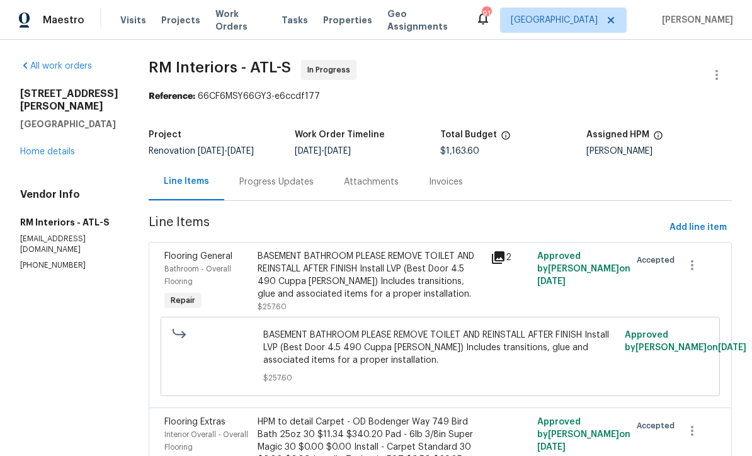
click at [271, 192] on div "Progress Updates" at bounding box center [276, 181] width 105 height 37
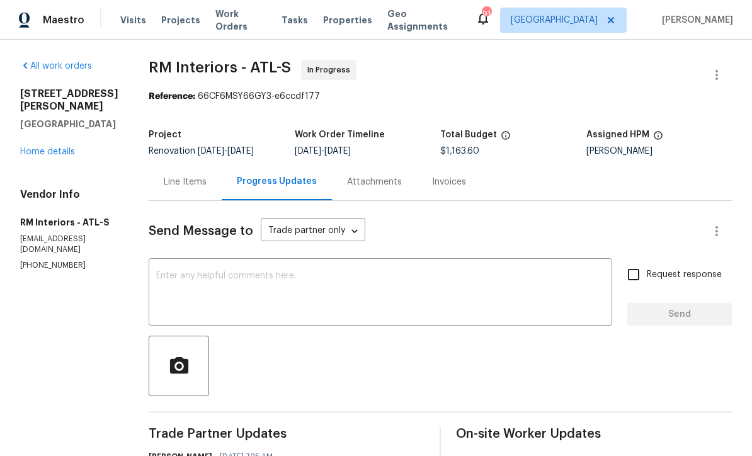
click at [41, 147] on link "Home details" at bounding box center [47, 151] width 55 height 9
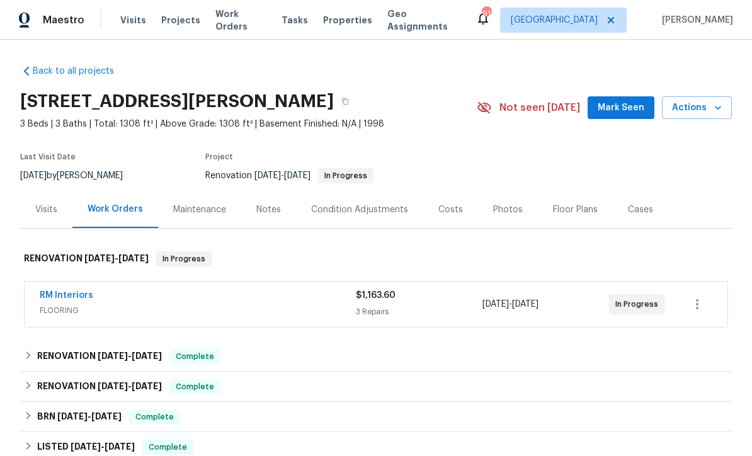
click at [62, 296] on link "RM Interiors" at bounding box center [67, 295] width 54 height 9
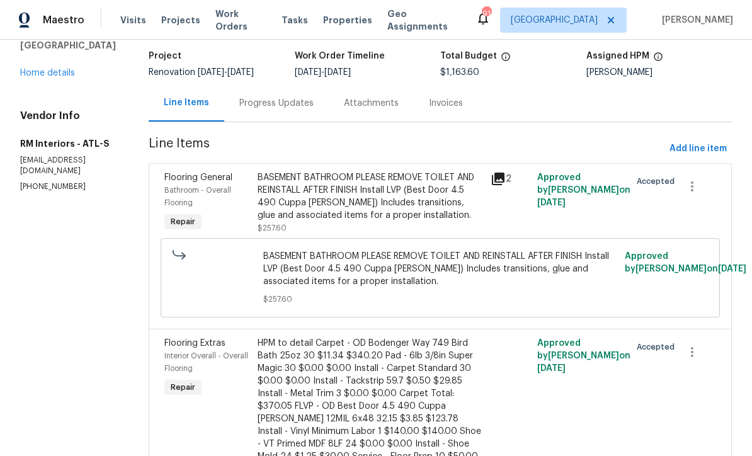
scroll to position [24, 0]
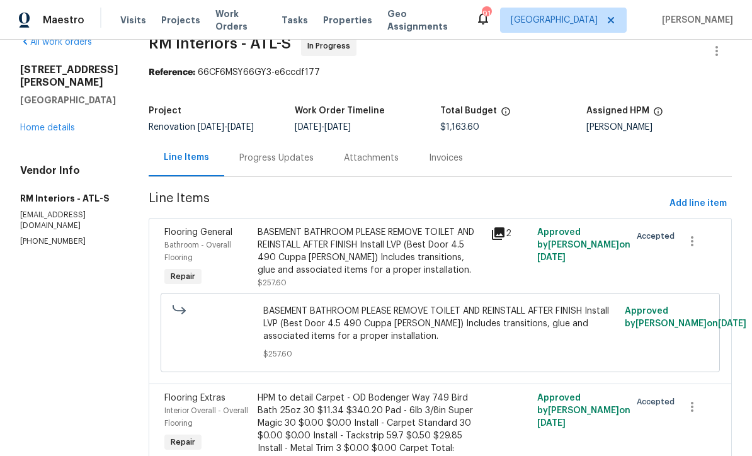
click at [330, 248] on div "BASEMENT BATHROOM PLEASE REMOVE TOILET AND REINSTALL AFTER FINISH Install LVP (…" at bounding box center [370, 251] width 225 height 50
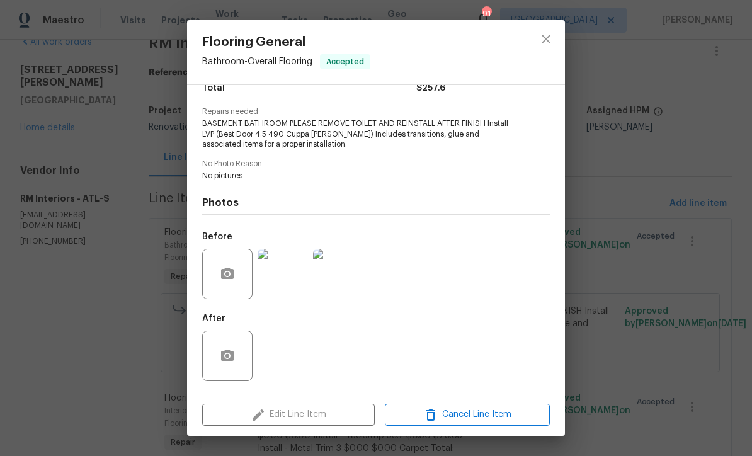
scroll to position [116, 0]
click at [281, 284] on img at bounding box center [283, 274] width 50 height 50
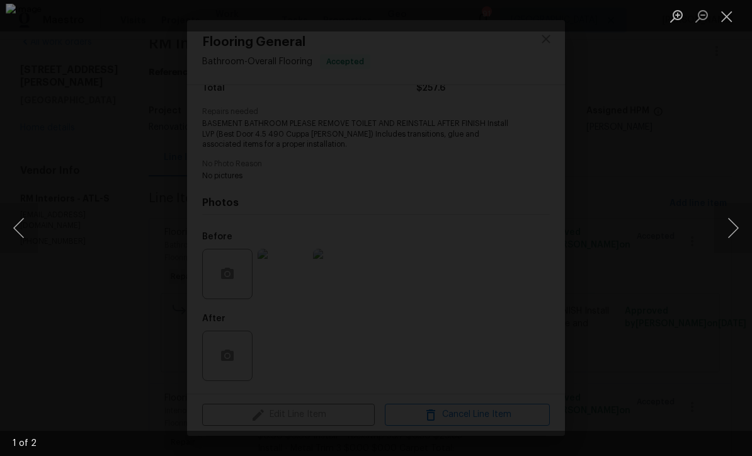
click at [732, 228] on button "Next image" at bounding box center [733, 228] width 38 height 50
click at [733, 13] on button "Close lightbox" at bounding box center [726, 16] width 25 height 22
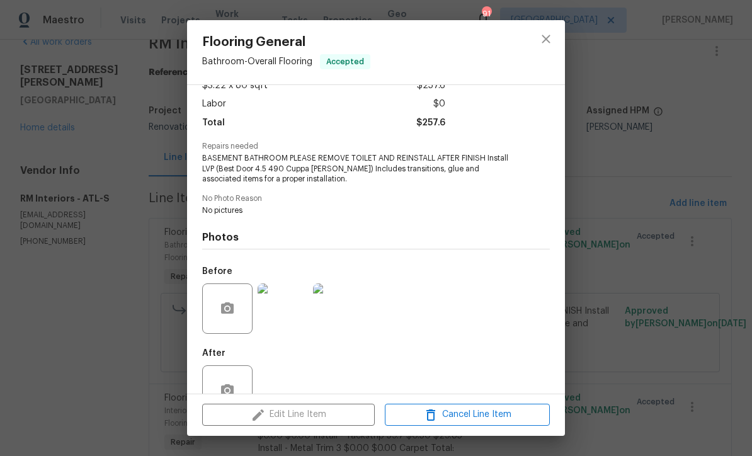
scroll to position [77, 0]
click at [544, 41] on icon "close" at bounding box center [545, 39] width 8 height 8
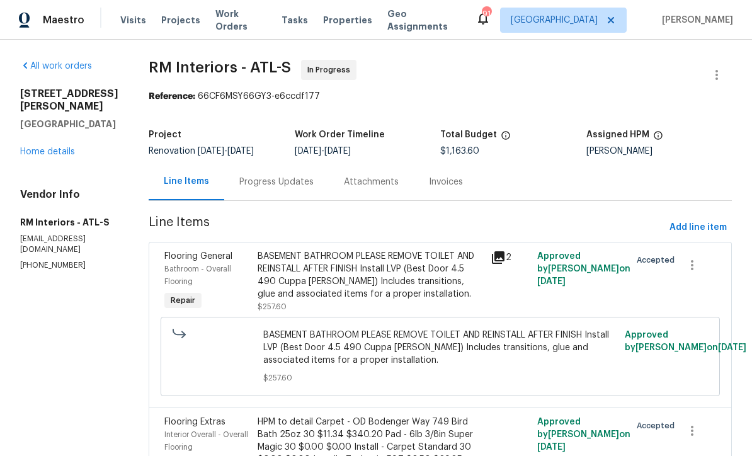
scroll to position [0, 0]
click at [47, 147] on link "Home details" at bounding box center [47, 151] width 55 height 9
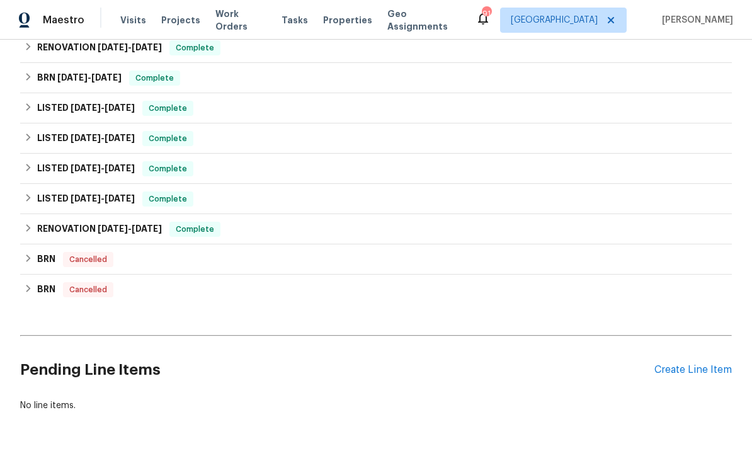
scroll to position [338, 0]
click at [694, 371] on div "Create Line Item" at bounding box center [692, 371] width 77 height 12
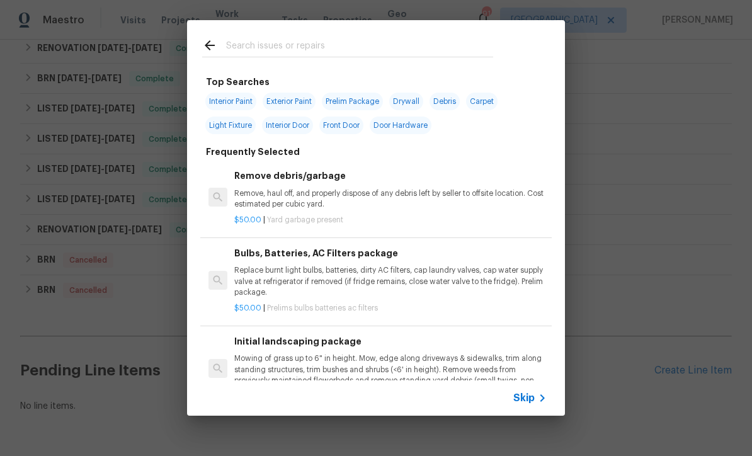
click at [536, 400] on icon at bounding box center [542, 397] width 15 height 15
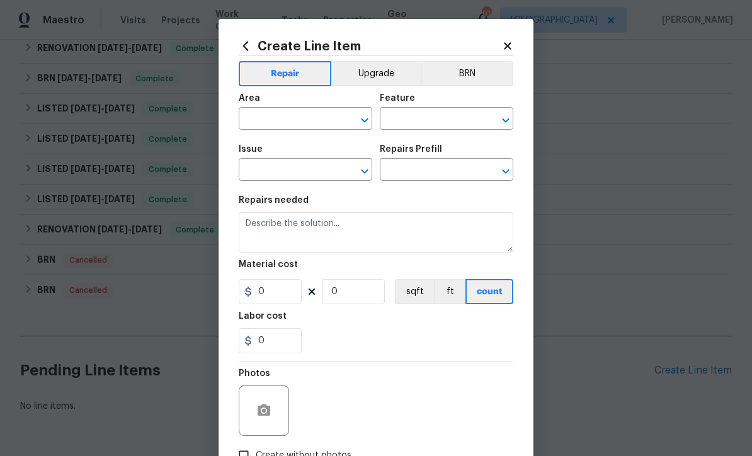
click at [258, 116] on input "text" at bounding box center [288, 120] width 98 height 20
click at [266, 148] on li "Bathroom" at bounding box center [305, 149] width 133 height 21
type input "Bathroom"
click at [407, 116] on input "text" at bounding box center [429, 120] width 98 height 20
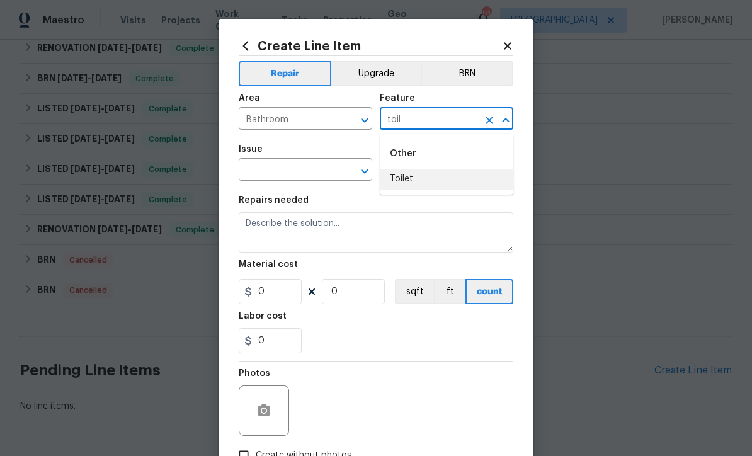
click at [405, 179] on li "Toilet" at bounding box center [446, 179] width 133 height 21
type input "Toilet"
click at [313, 170] on input "text" at bounding box center [288, 171] width 98 height 20
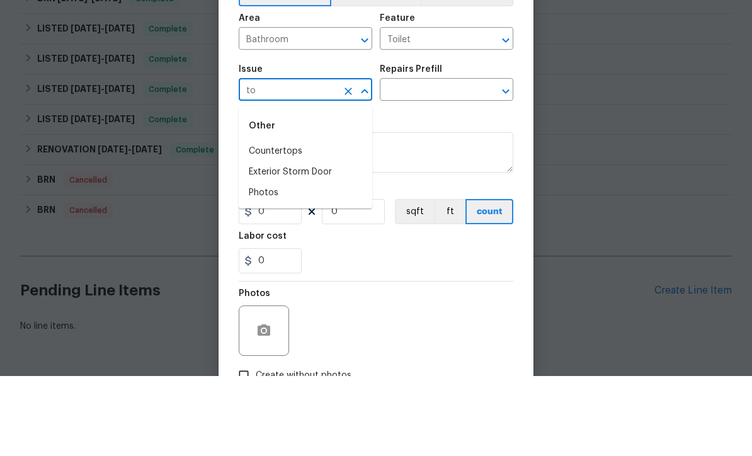
type input "t"
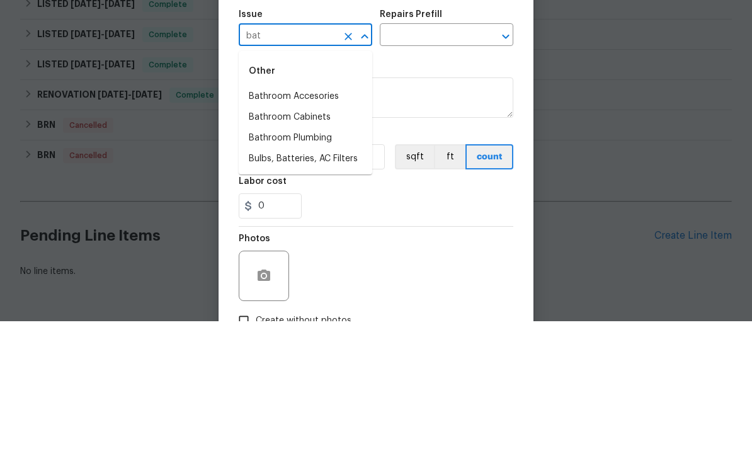
click at [285, 263] on li "Bathroom Plumbing" at bounding box center [305, 273] width 133 height 21
type input "Bathroom Plumbing"
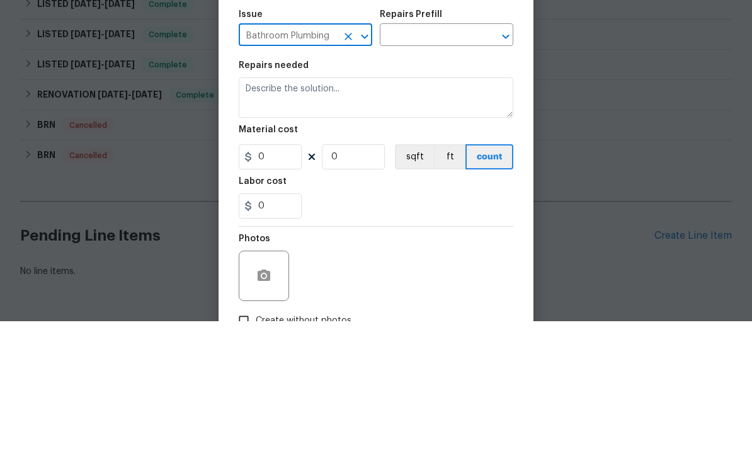
click at [407, 161] on input "text" at bounding box center [429, 171] width 98 height 20
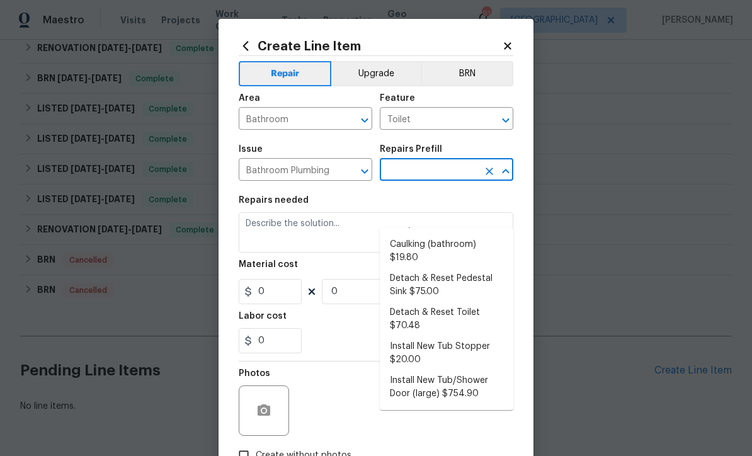
scroll to position [73, 0]
click at [435, 303] on li "Detach & Reset Toilet $70.48" at bounding box center [446, 320] width 133 height 34
type input "Detach & Reset Toilet $70.48"
type input "Plumbing"
type textarea "Detach, store and reset the toilet as needed for other repairs. Ensure that the…"
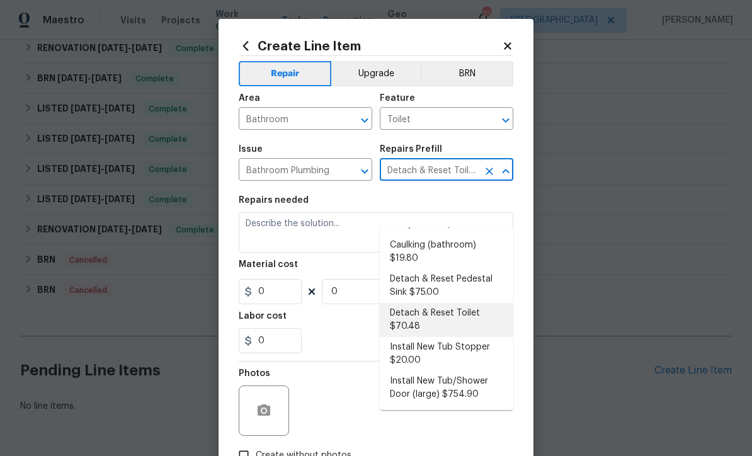
type input "1"
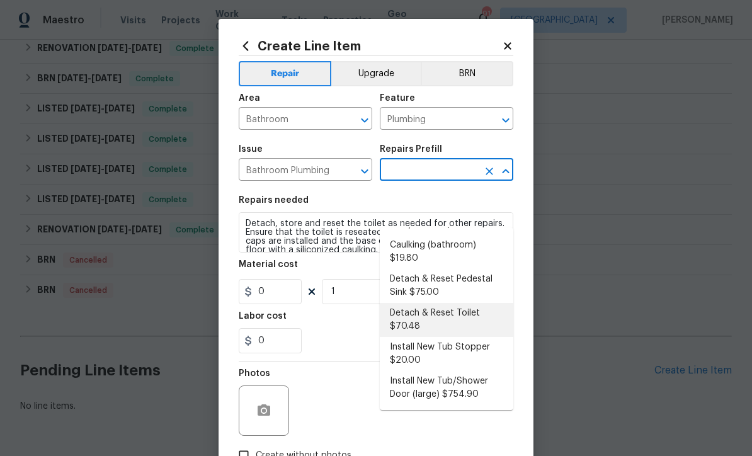
type input "Detach & Reset Toilet $70.48"
type input "70.48"
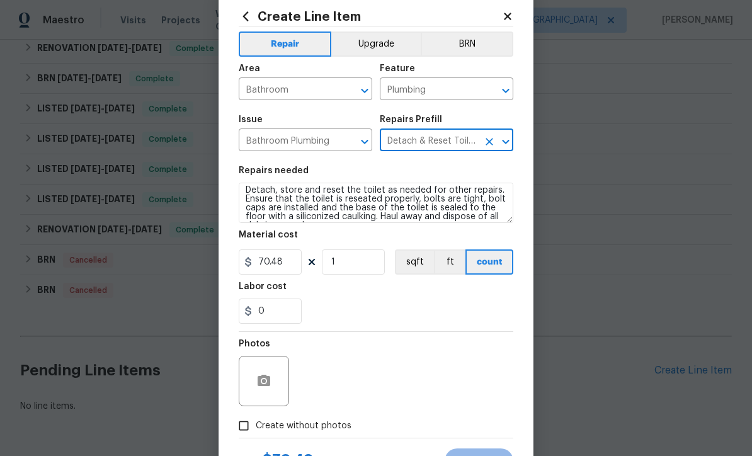
scroll to position [57, 0]
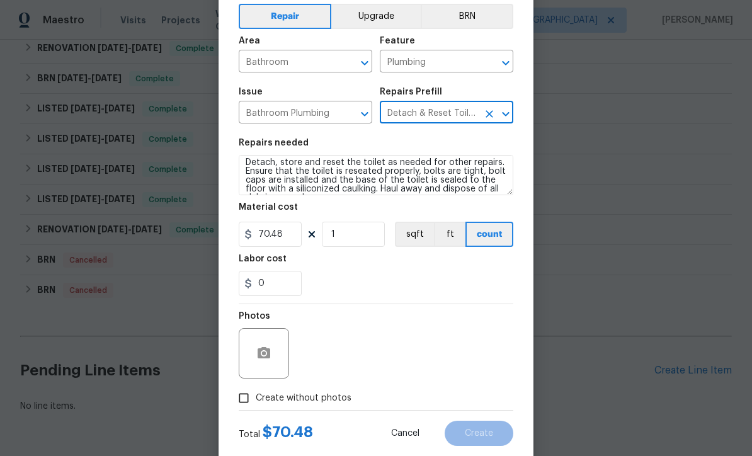
click at [243, 406] on input "Create without photos" at bounding box center [244, 398] width 24 height 24
checkbox input "true"
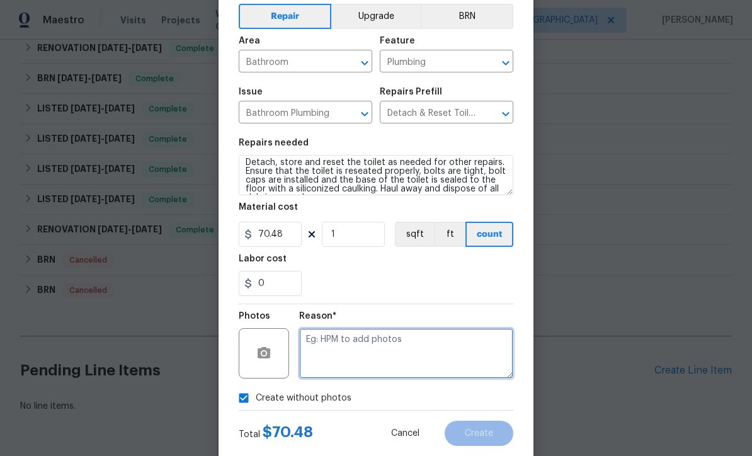
click at [309, 344] on textarea at bounding box center [406, 353] width 214 height 50
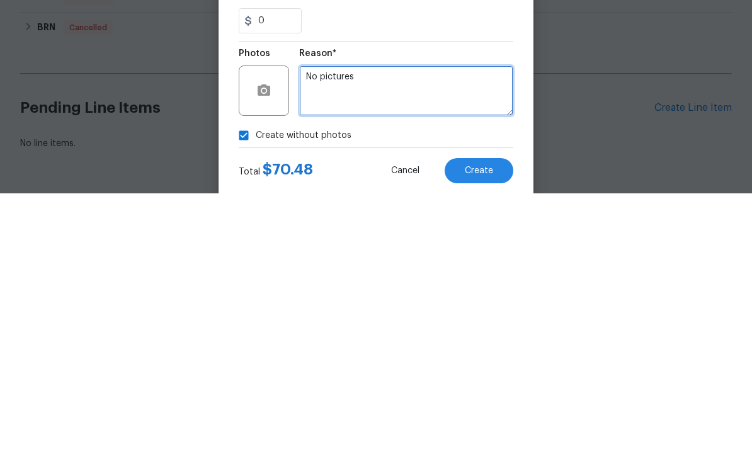
type textarea "No pictures"
click at [480, 429] on span "Create" at bounding box center [479, 433] width 28 height 9
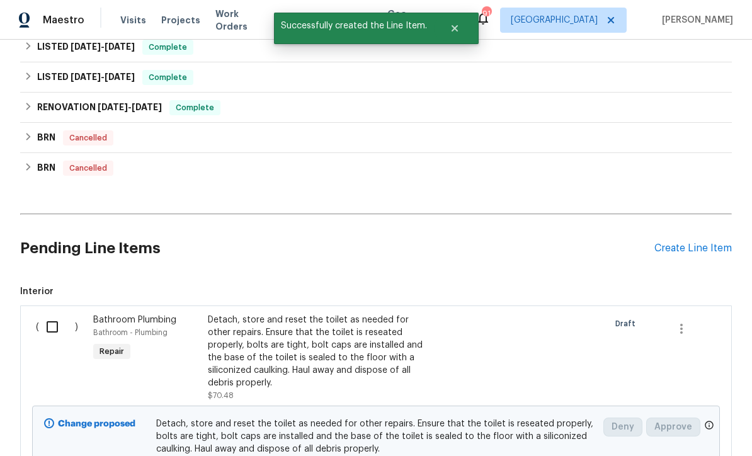
scroll to position [476, 0]
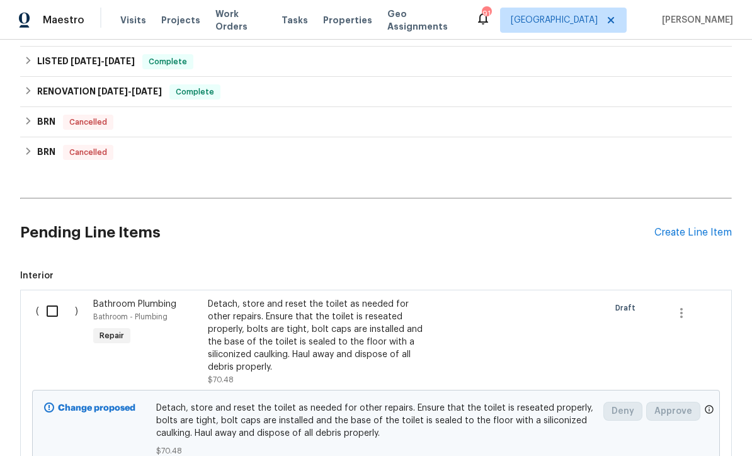
click at [709, 227] on div "Create Line Item" at bounding box center [692, 233] width 77 height 12
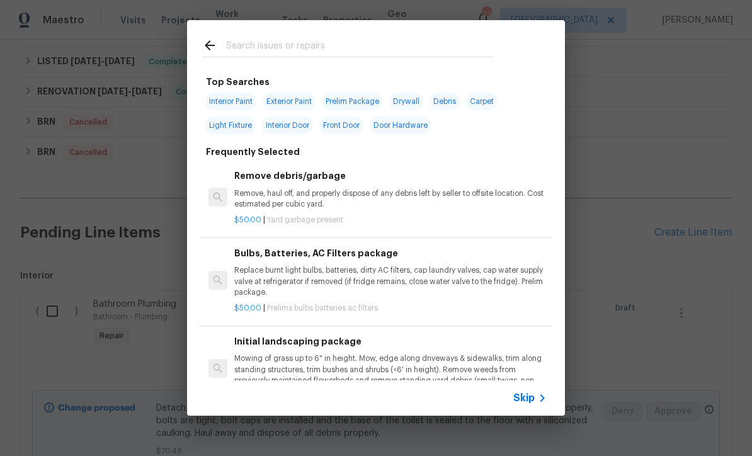
click at [232, 45] on input "text" at bounding box center [359, 47] width 267 height 19
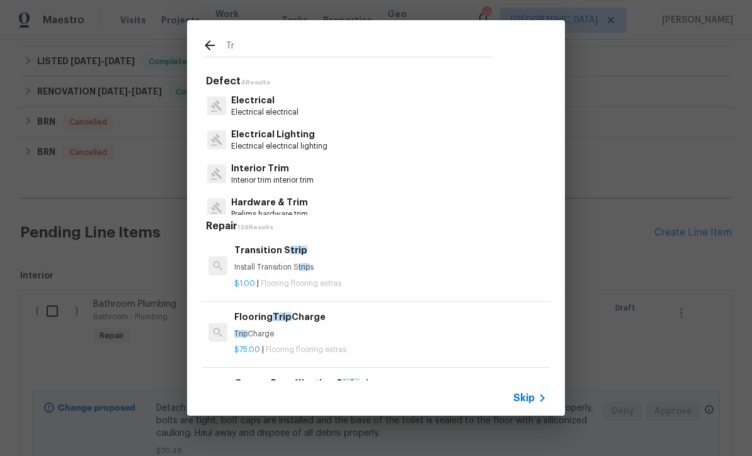
type input "T"
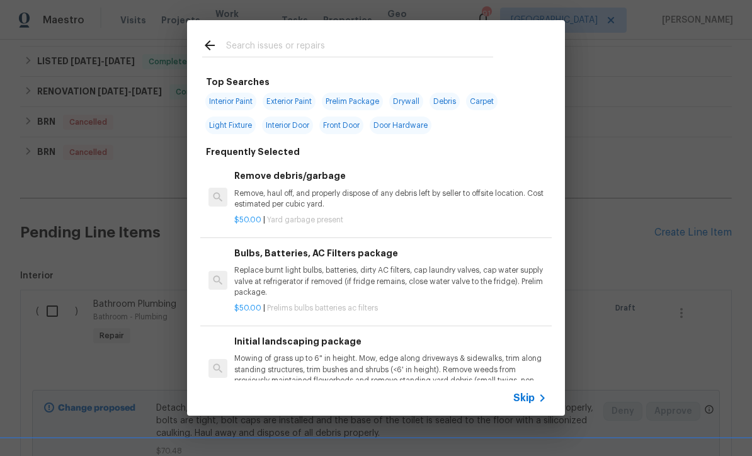
click at [205, 43] on icon at bounding box center [209, 45] width 15 height 15
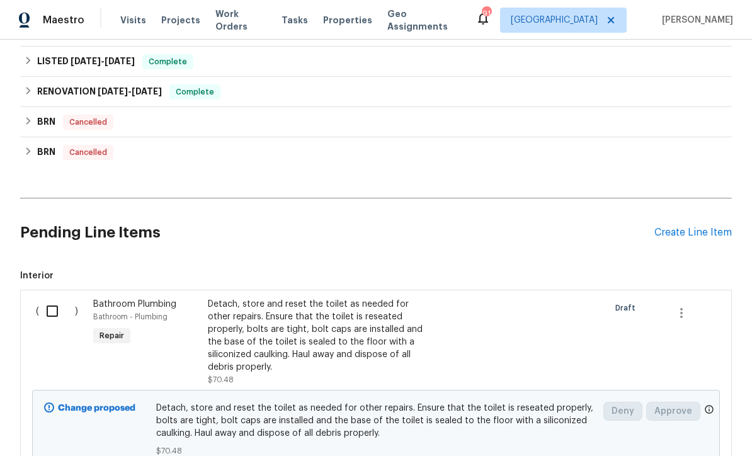
click at [50, 298] on input "checkbox" at bounding box center [57, 311] width 36 height 26
checkbox input "true"
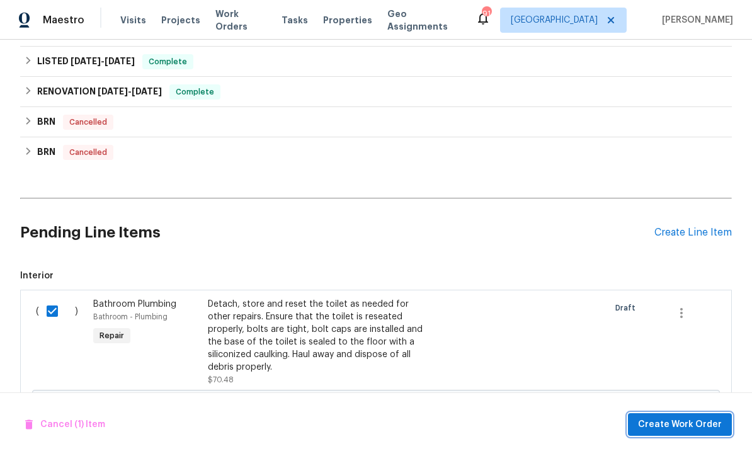
click at [665, 426] on span "Create Work Order" at bounding box center [680, 425] width 84 height 16
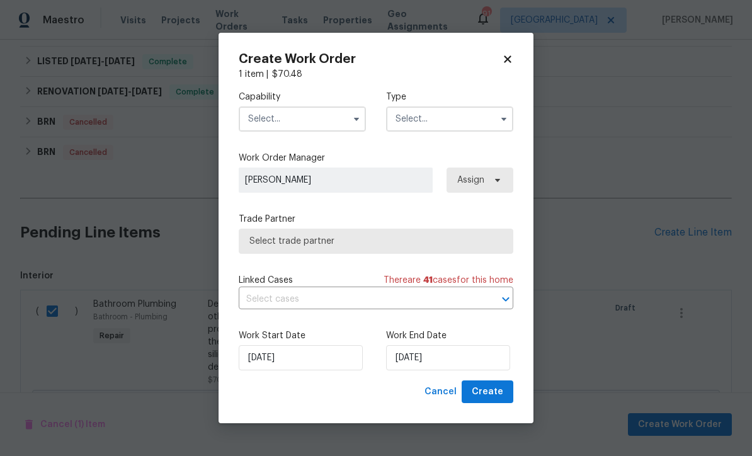
click at [267, 125] on input "text" at bounding box center [302, 118] width 127 height 25
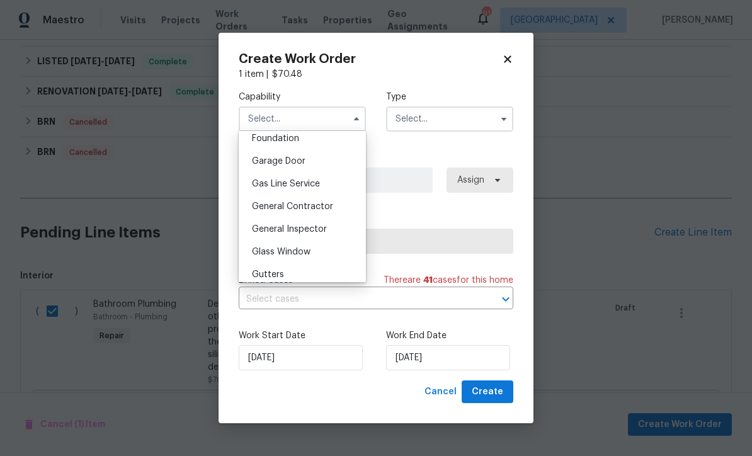
scroll to position [545, 0]
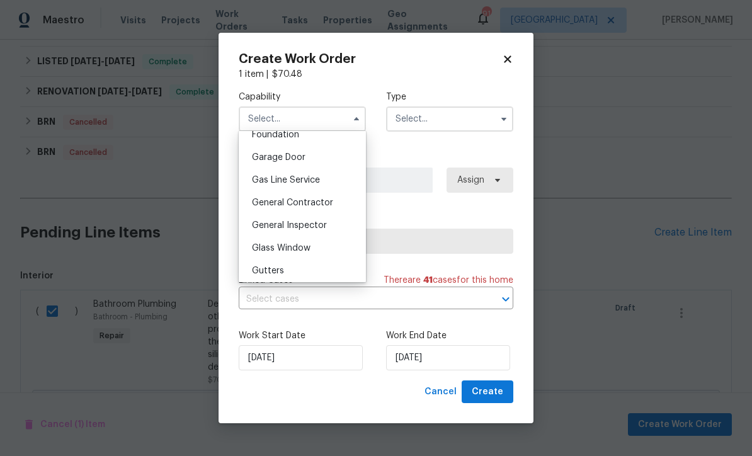
click at [286, 198] on span "General Contractor" at bounding box center [292, 202] width 81 height 9
type input "General Contractor"
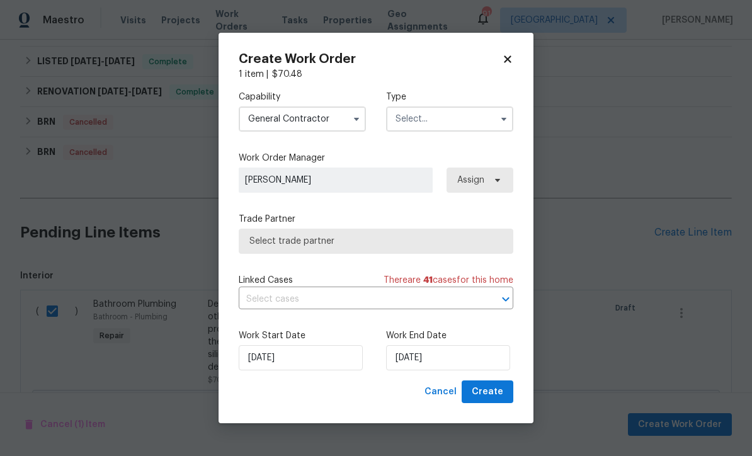
click at [408, 117] on input "text" at bounding box center [449, 118] width 127 height 25
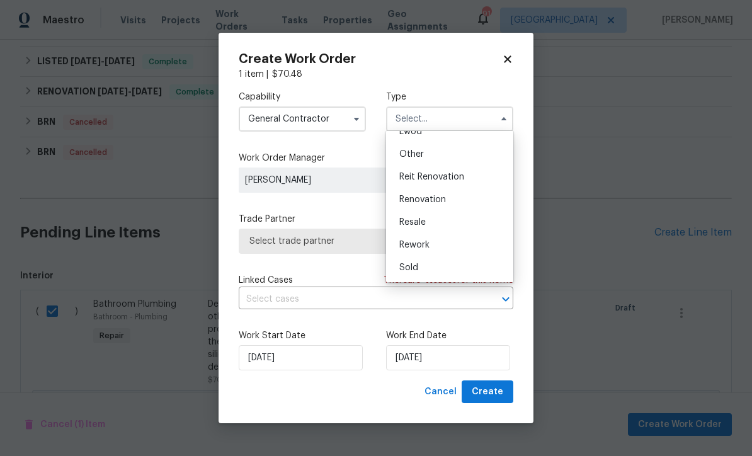
scroll to position [150, 0]
click at [416, 198] on span "Renovation" at bounding box center [422, 199] width 47 height 9
type input "Renovation"
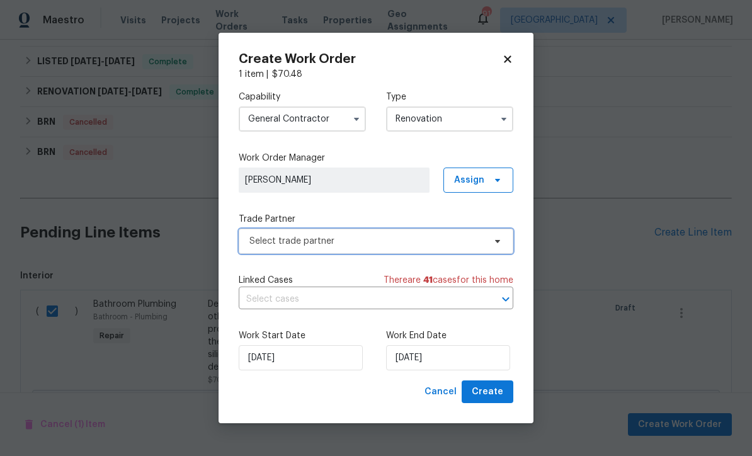
click at [261, 242] on span "Select trade partner" at bounding box center [366, 241] width 235 height 13
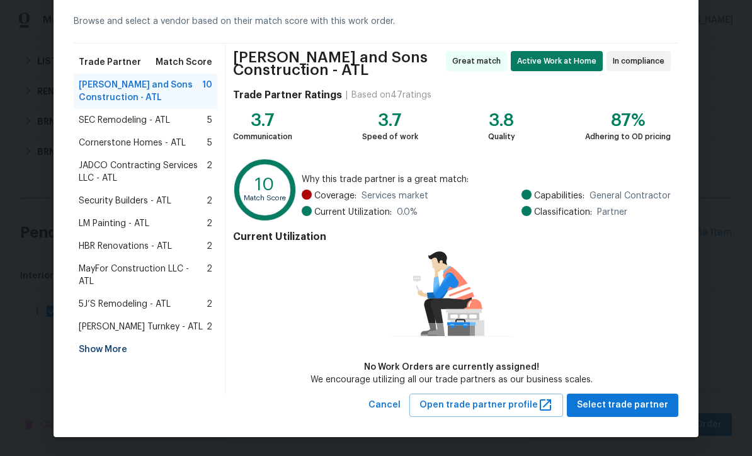
scroll to position [54, 0]
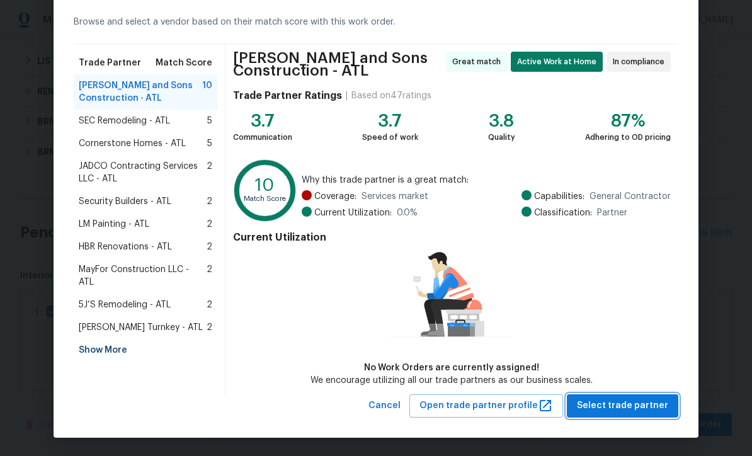
click at [632, 401] on span "Select trade partner" at bounding box center [622, 406] width 91 height 16
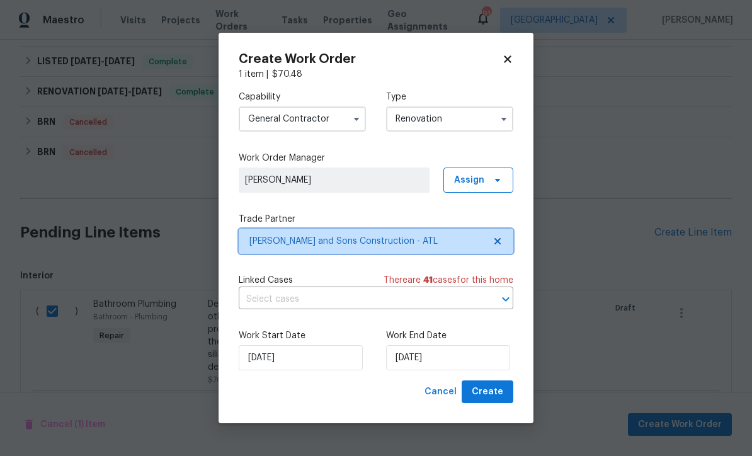
scroll to position [0, 0]
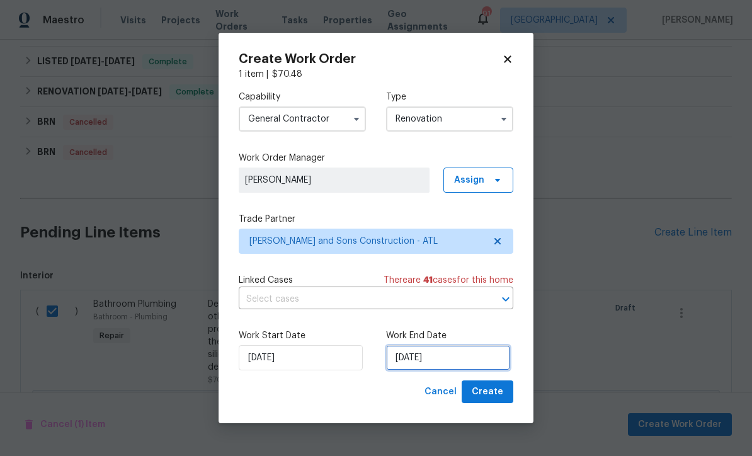
click at [411, 358] on input "9/25/2025" at bounding box center [448, 357] width 124 height 25
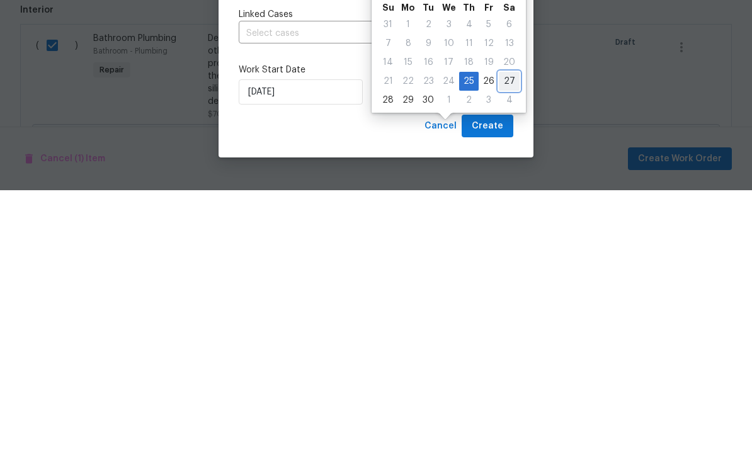
click at [506, 338] on div "27" at bounding box center [509, 347] width 21 height 18
type input "9/27/2025"
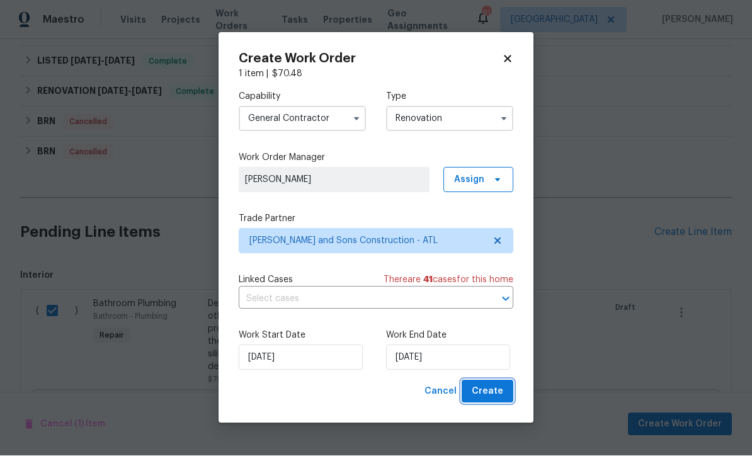
click at [494, 390] on span "Create" at bounding box center [487, 392] width 31 height 16
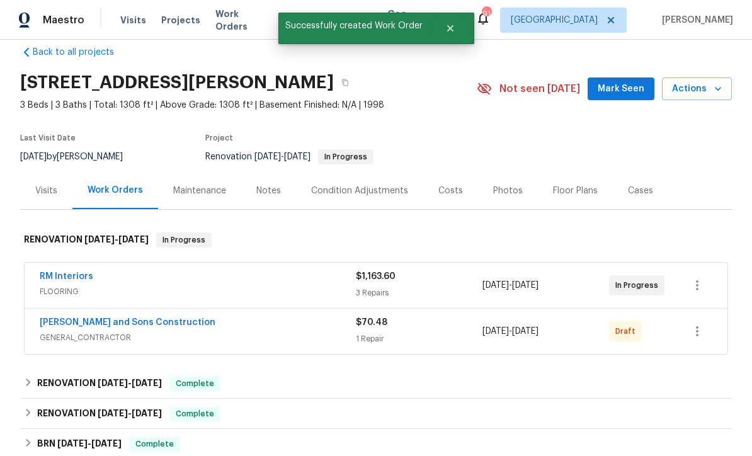
scroll to position [9, 0]
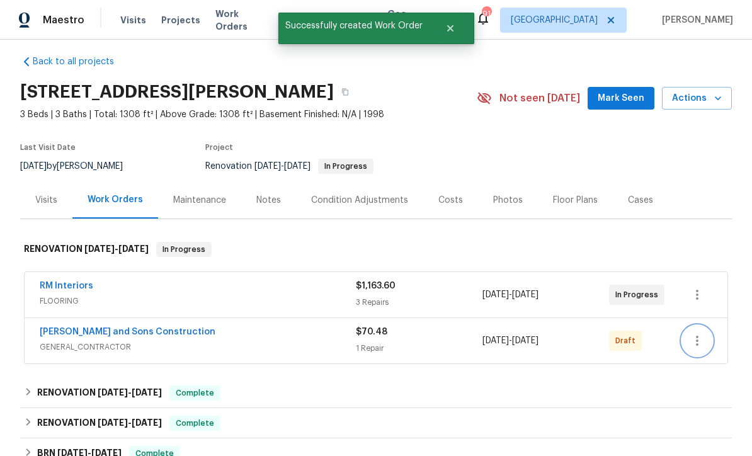
click at [706, 326] on button "button" at bounding box center [697, 341] width 30 height 30
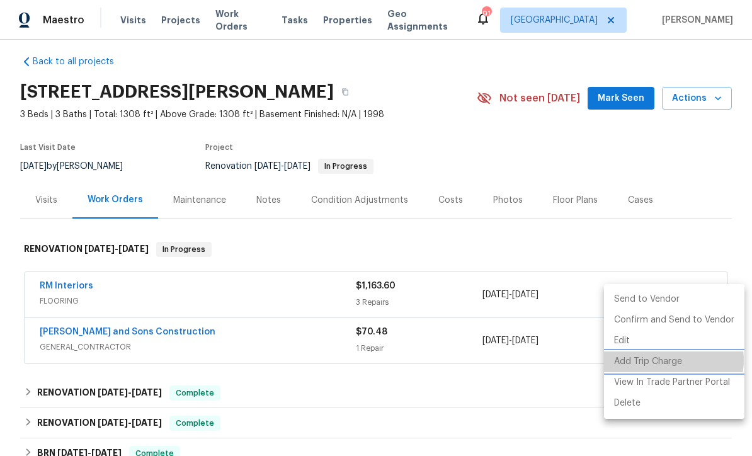
click at [672, 361] on li "Add Trip Charge" at bounding box center [674, 361] width 140 height 21
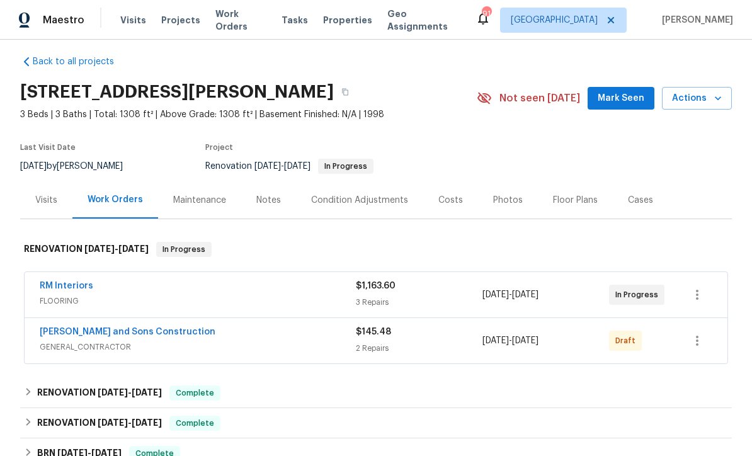
click at [81, 327] on link "Reyes and Sons Construction" at bounding box center [128, 331] width 176 height 9
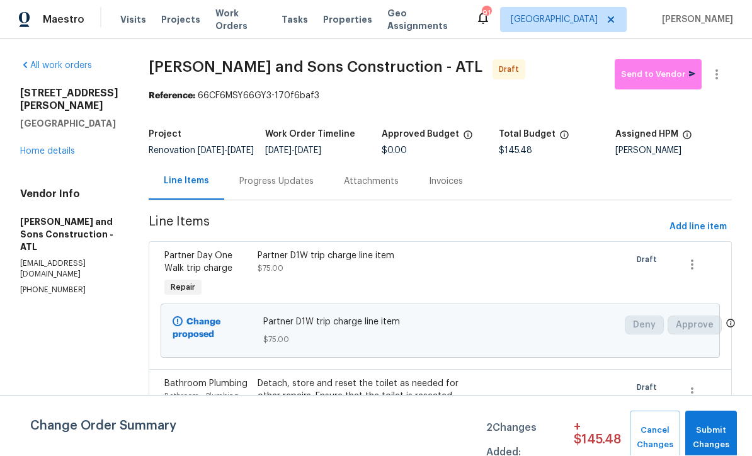
scroll to position [1, 0]
click at [708, 423] on button "Submit Changes" at bounding box center [711, 438] width 52 height 54
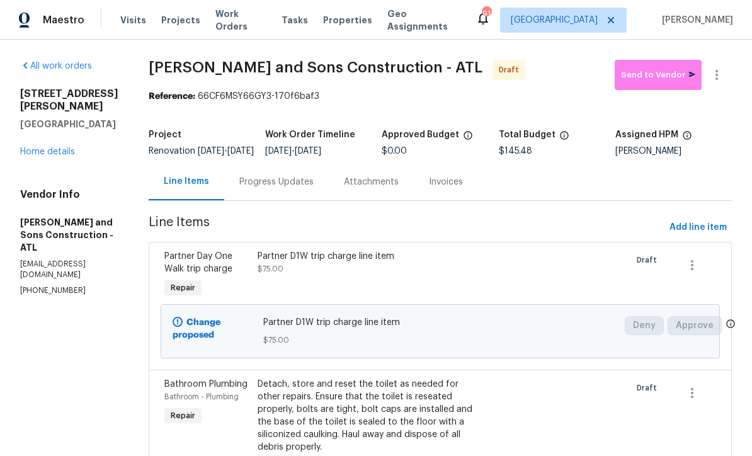
scroll to position [0, 0]
click at [37, 147] on link "Home details" at bounding box center [47, 151] width 55 height 9
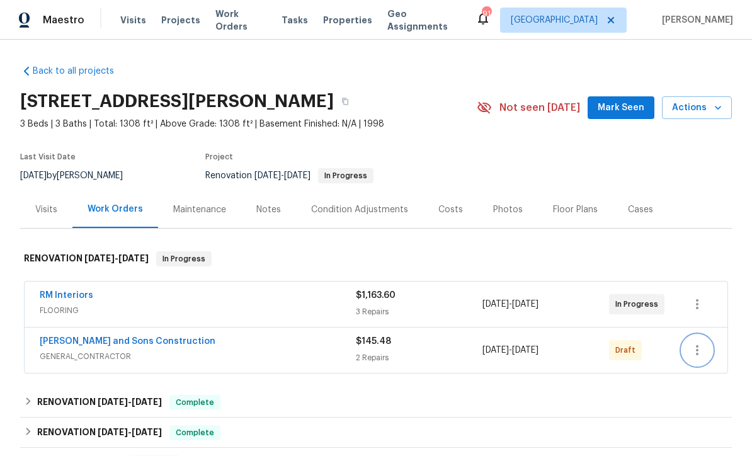
click at [703, 353] on icon "button" at bounding box center [696, 350] width 15 height 15
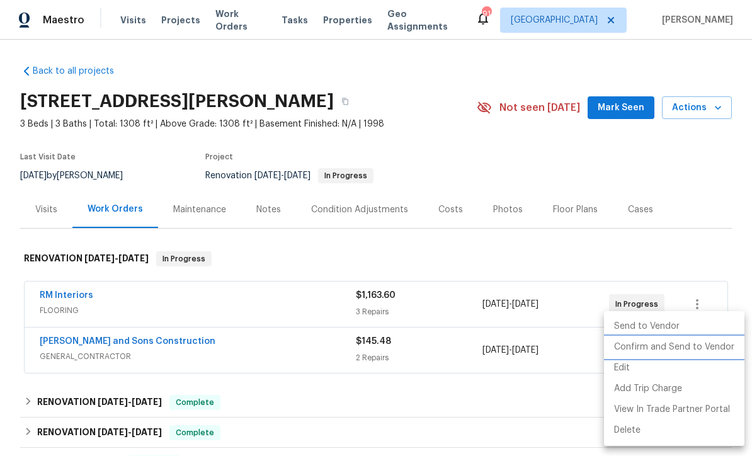
click at [688, 351] on li "Confirm and Send to Vendor" at bounding box center [674, 347] width 140 height 21
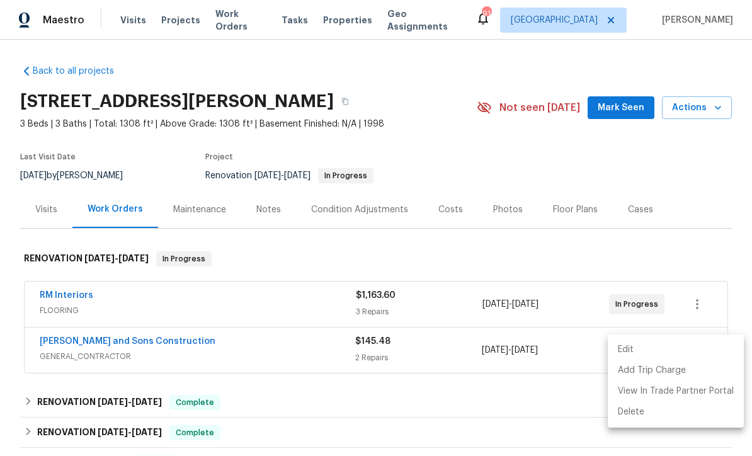
click at [723, 188] on div at bounding box center [376, 228] width 752 height 456
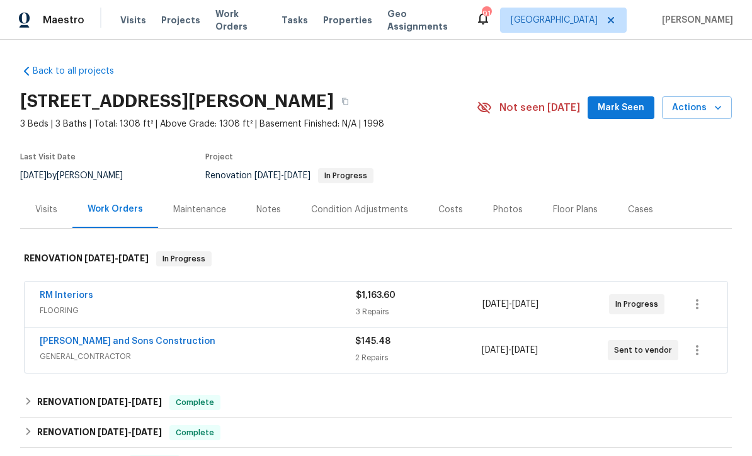
click at [71, 344] on link "Reyes and Sons Construction" at bounding box center [128, 341] width 176 height 9
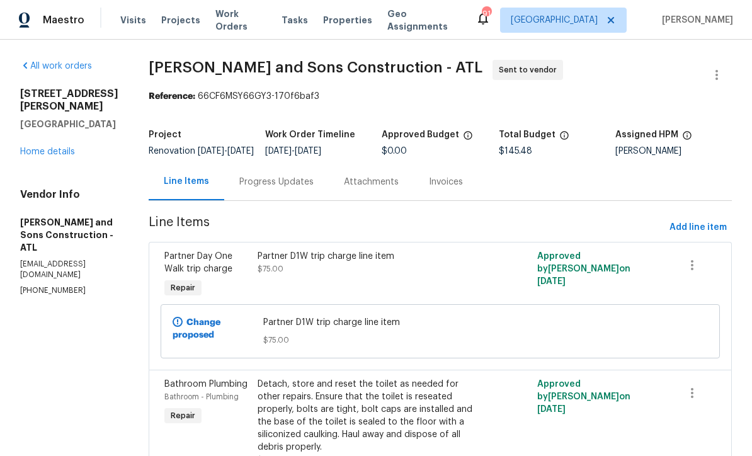
click at [252, 187] on div "Progress Updates" at bounding box center [276, 182] width 74 height 13
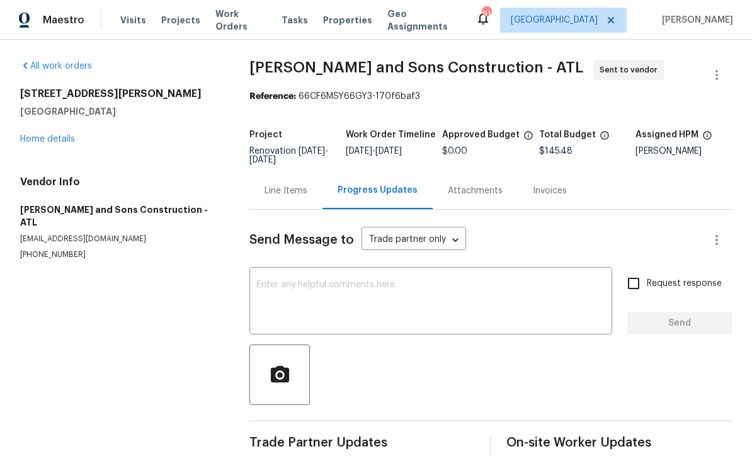
click at [264, 282] on textarea at bounding box center [431, 302] width 348 height 44
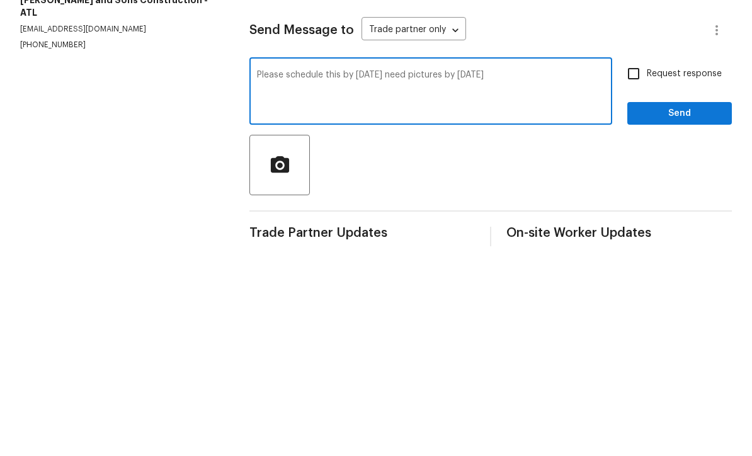
click at [416, 280] on textarea "Please schedule this by Saturday need pictures by Monday" at bounding box center [431, 302] width 348 height 44
type textarea "Please schedule this by Saturday need listing pictures by Monday"
click at [641, 270] on input "Request response" at bounding box center [633, 283] width 26 height 26
checkbox input "true"
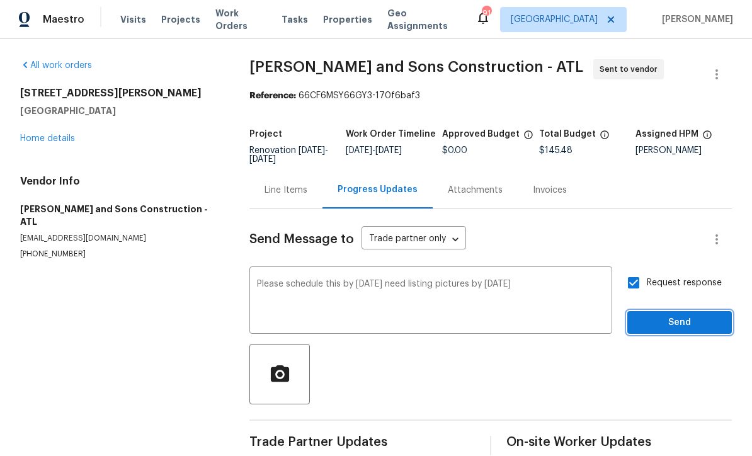
click at [668, 315] on span "Send" at bounding box center [679, 323] width 84 height 16
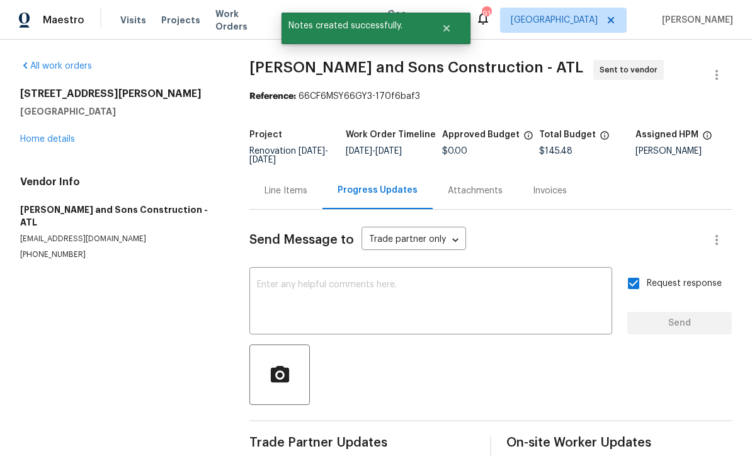
click at [37, 135] on link "Home details" at bounding box center [47, 139] width 55 height 9
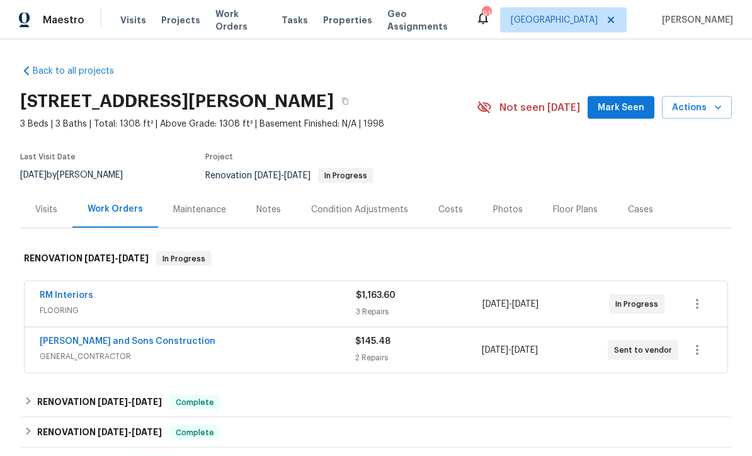
scroll to position [21, 0]
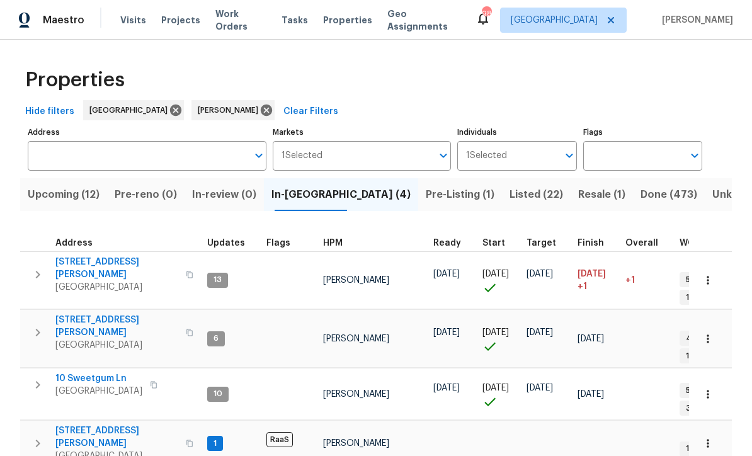
click at [81, 450] on span "[GEOGRAPHIC_DATA]" at bounding box center [116, 456] width 123 height 13
click at [50, 188] on span "Upcoming (12)" at bounding box center [64, 195] width 72 height 18
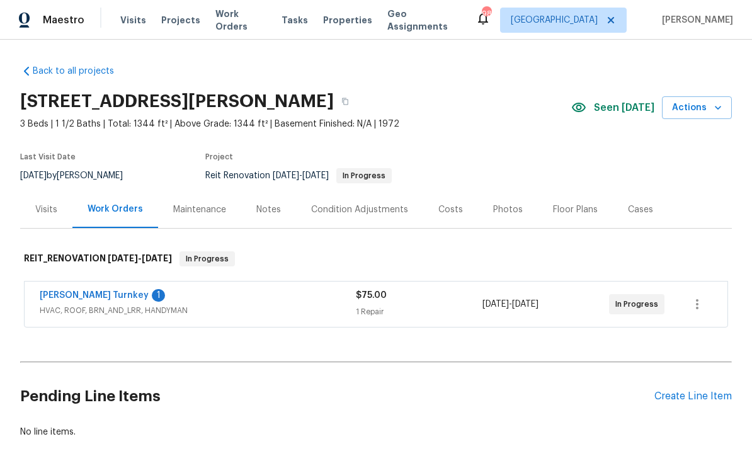
click at [67, 298] on link "[PERSON_NAME] Turnkey" at bounding box center [94, 295] width 109 height 9
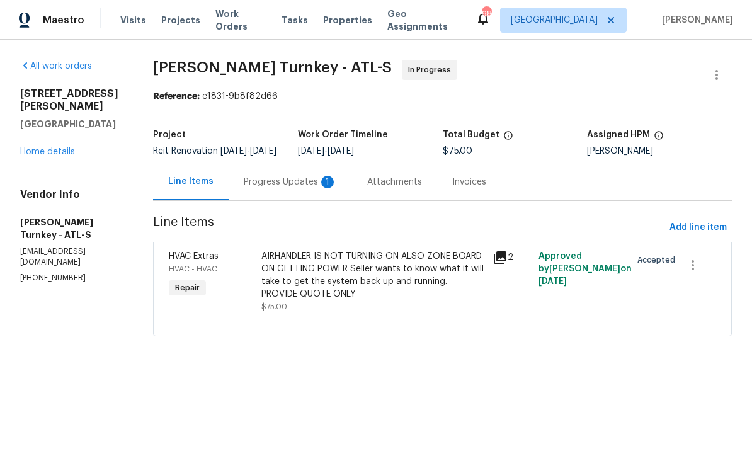
click at [270, 188] on div "Progress Updates 1" at bounding box center [290, 182] width 93 height 13
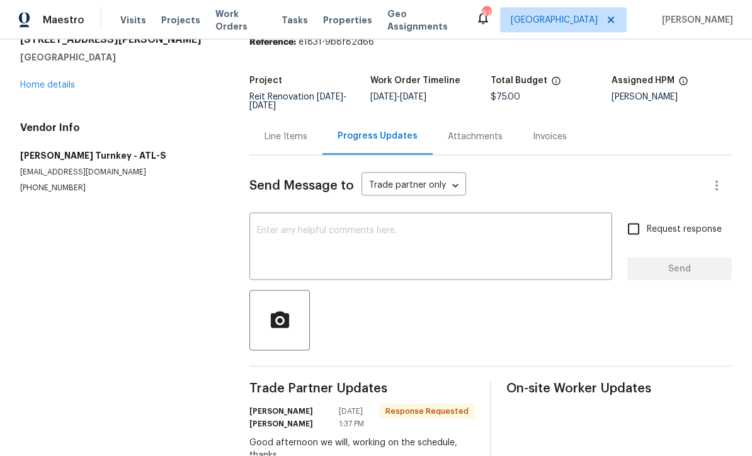
click at [265, 232] on textarea at bounding box center [431, 248] width 348 height 44
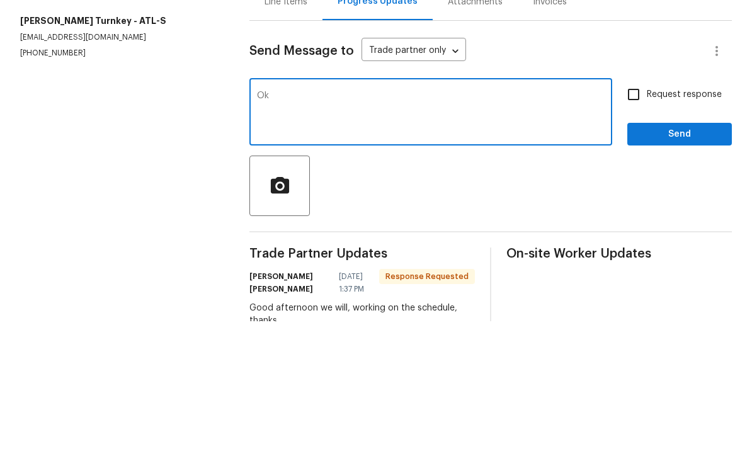
type textarea "Ok"
click at [665, 261] on span "Send" at bounding box center [679, 269] width 84 height 16
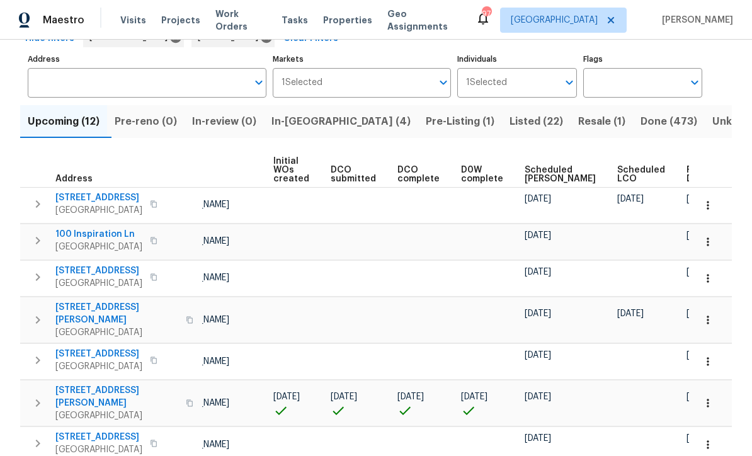
scroll to position [0, 89]
click at [687, 174] on span "Ready Date" at bounding box center [701, 175] width 28 height 18
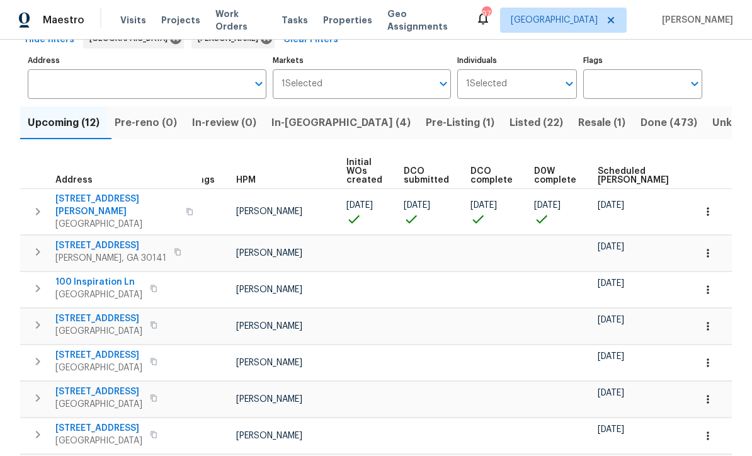
scroll to position [0, 20]
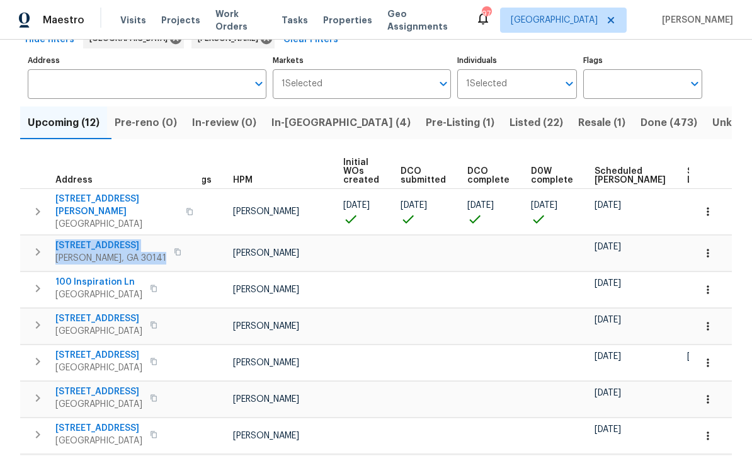
copy div "[STREET_ADDRESS][PERSON_NAME]"
click at [715, 247] on button "button" at bounding box center [708, 253] width 28 height 28
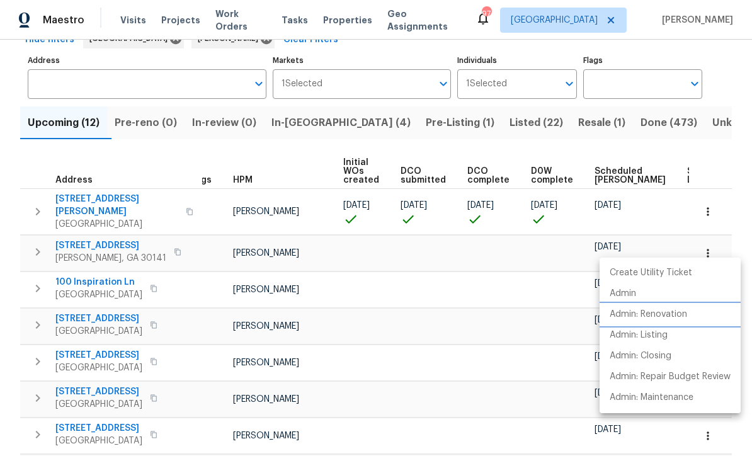
click at [691, 315] on li "Admin: Renovation" at bounding box center [669, 314] width 141 height 21
click at [20, 297] on div at bounding box center [376, 228] width 752 height 456
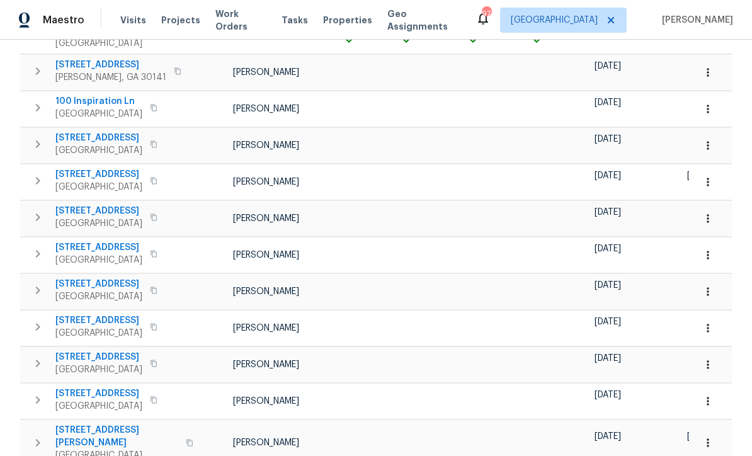
scroll to position [252, 0]
